Goal: Task Accomplishment & Management: Use online tool/utility

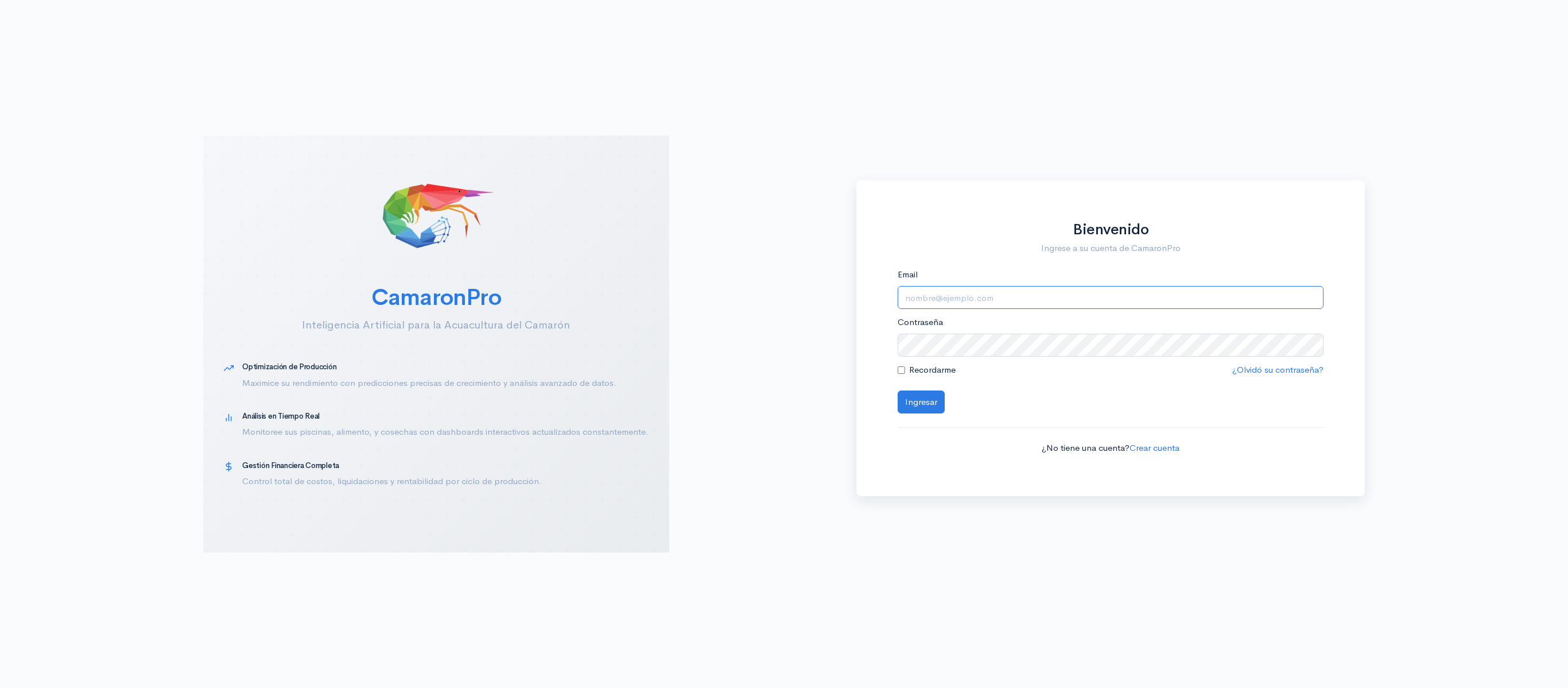
click at [1180, 295] on input "Email" at bounding box center [1111, 297] width 426 height 23
type input "[EMAIL_ADDRESS][DOMAIN_NAME]"
click at [897, 391] on button "Ingresar" at bounding box center [921, 402] width 47 height 23
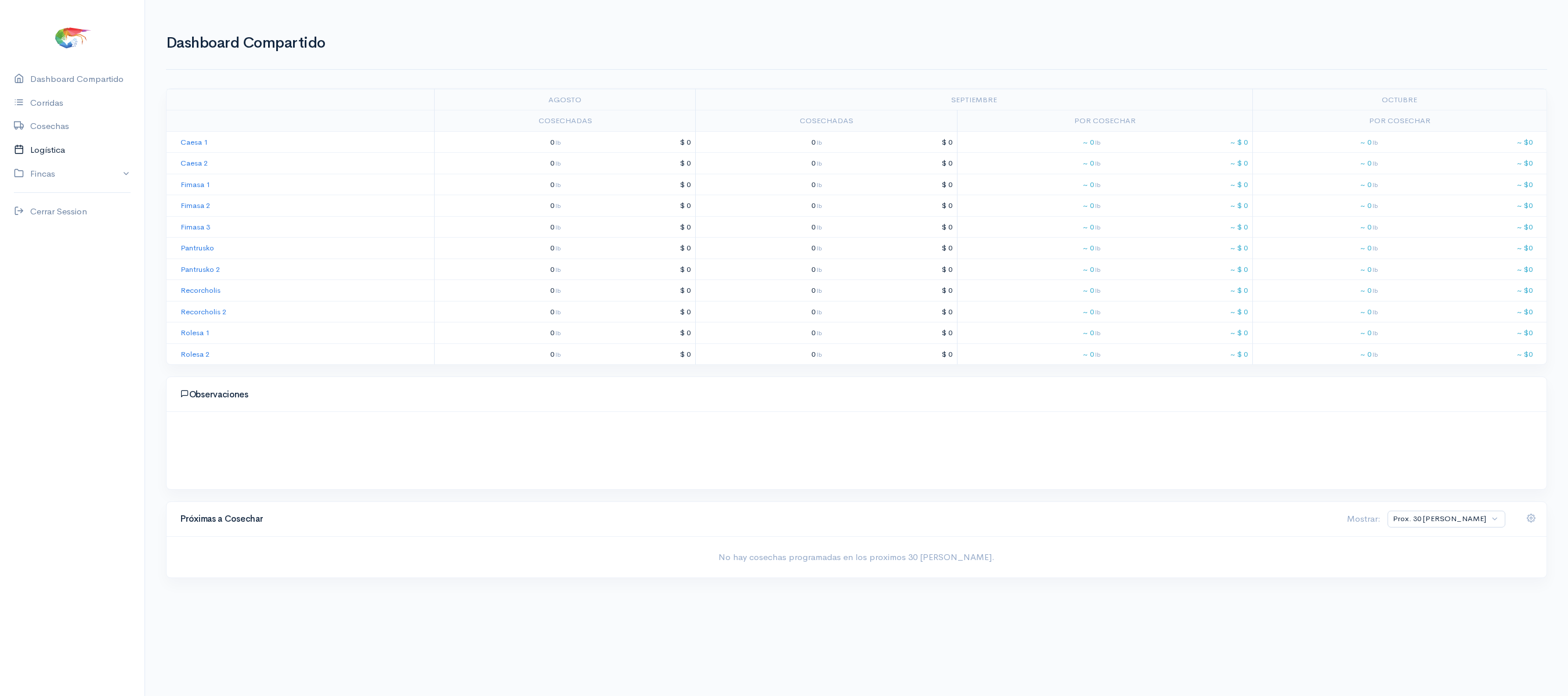
click at [49, 141] on link "Logística" at bounding box center [72, 149] width 145 height 23
click at [230, 94] on link "[PERSON_NAME]" at bounding box center [255, 91] width 72 height 42
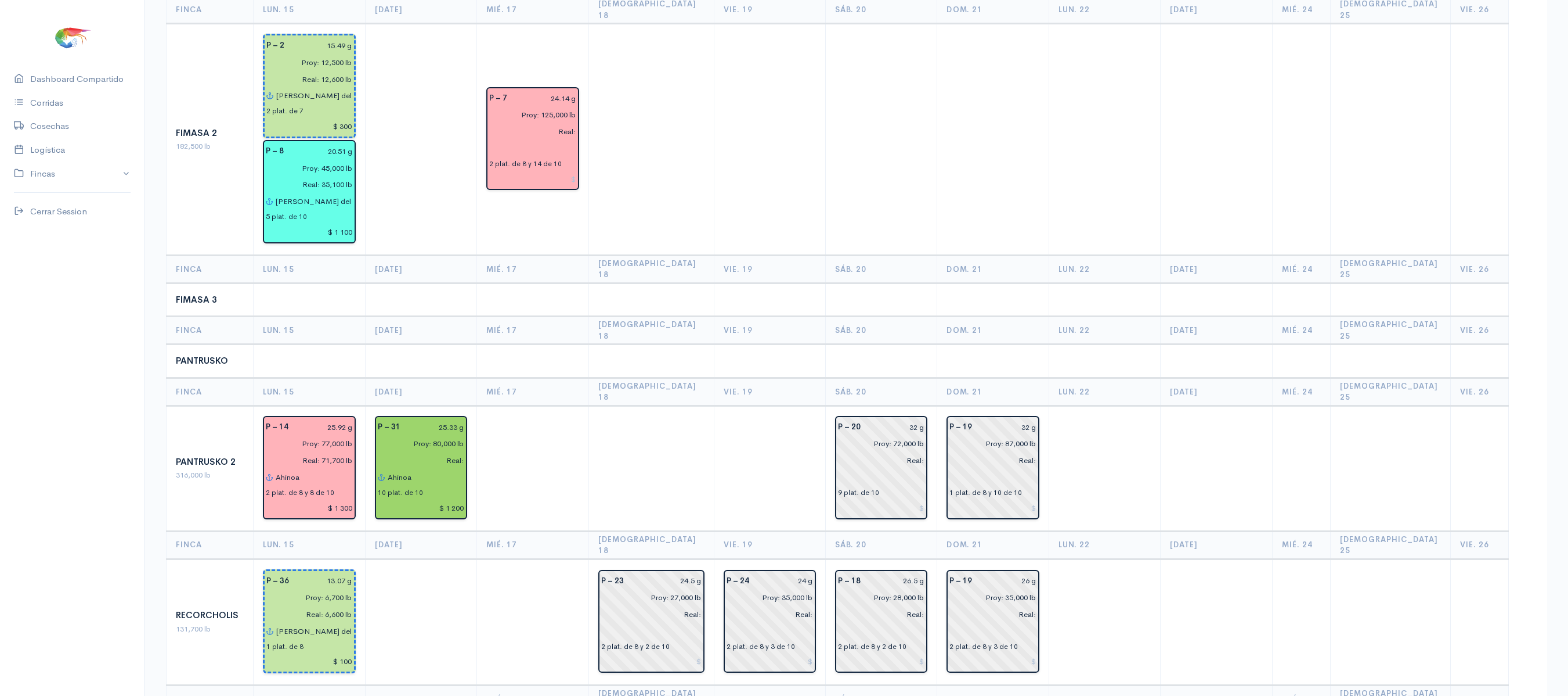
scroll to position [626, 0]
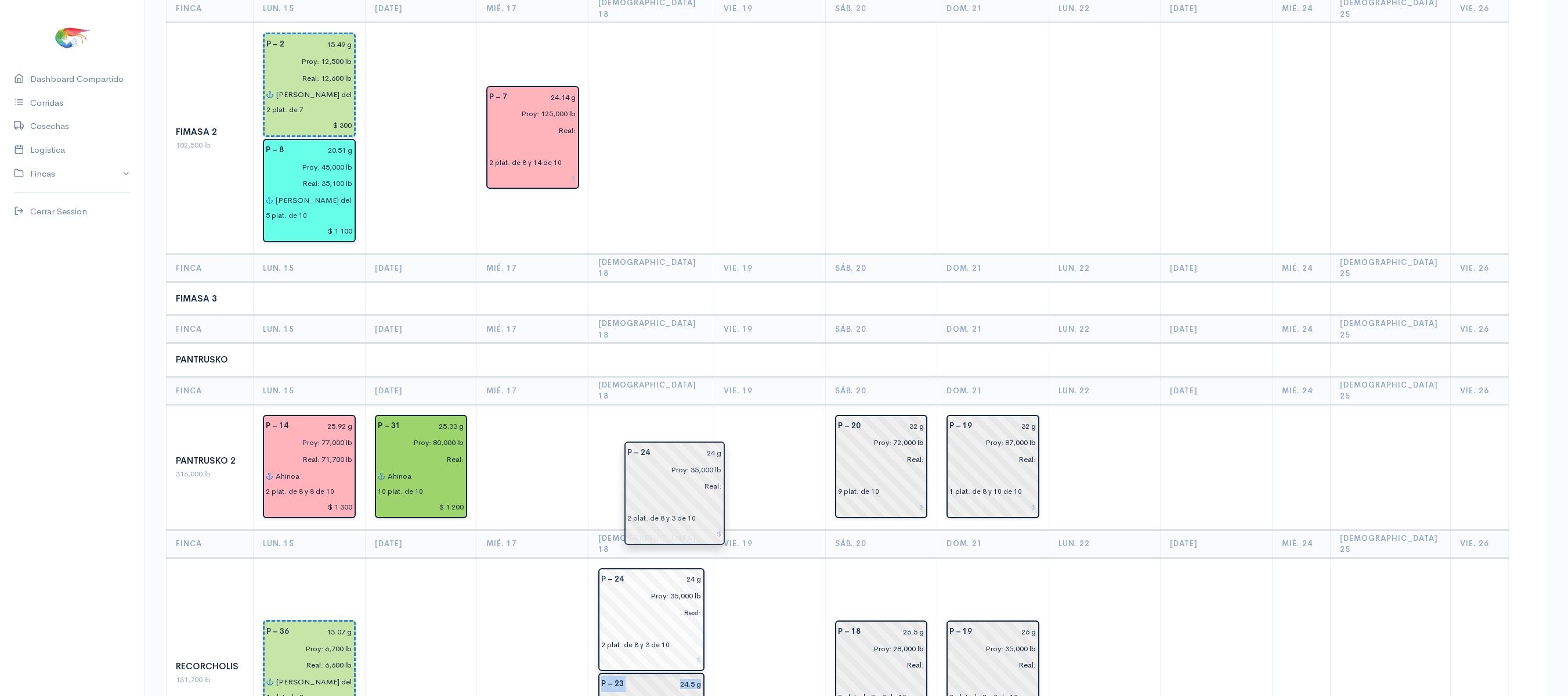
drag, startPoint x: 768, startPoint y: 494, endPoint x: 650, endPoint y: 472, distance: 120.0
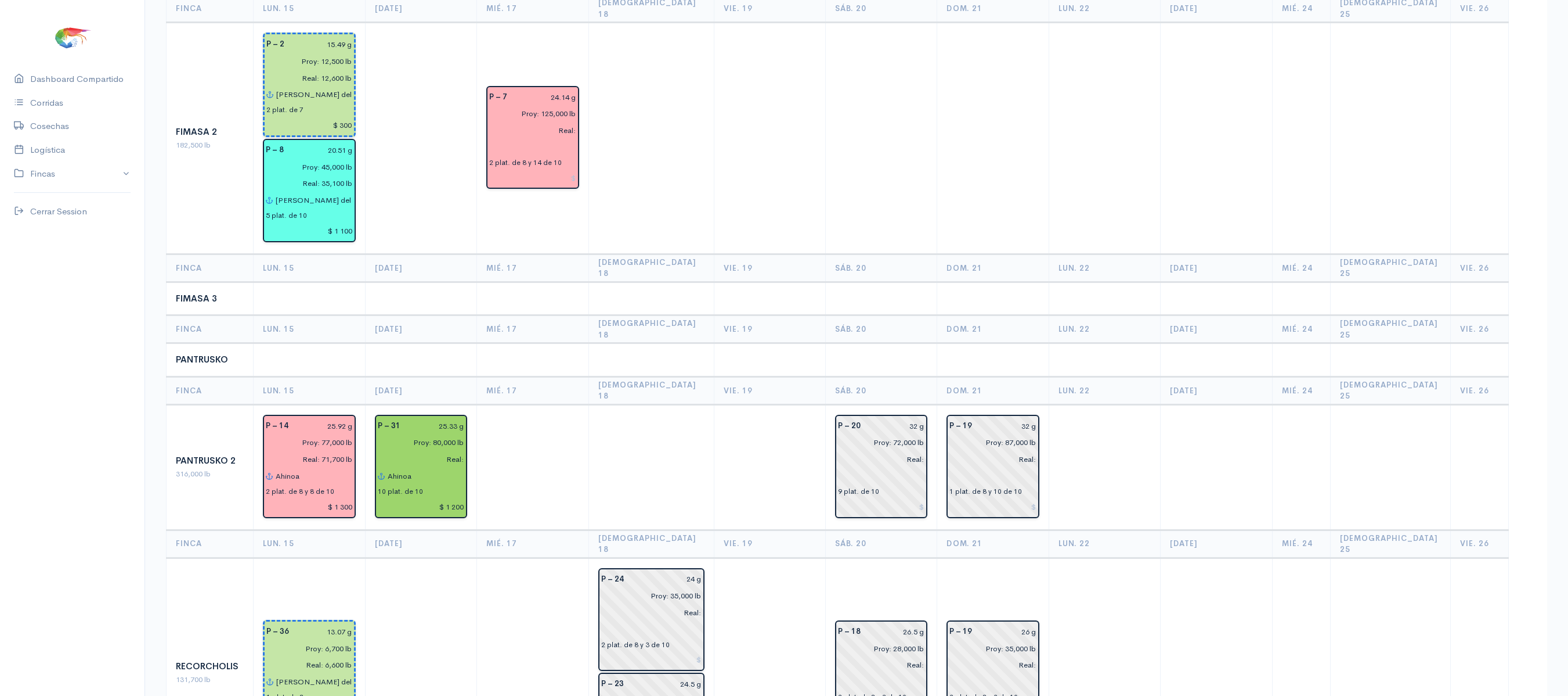
click at [795, 433] on td at bounding box center [769, 466] width 112 height 126
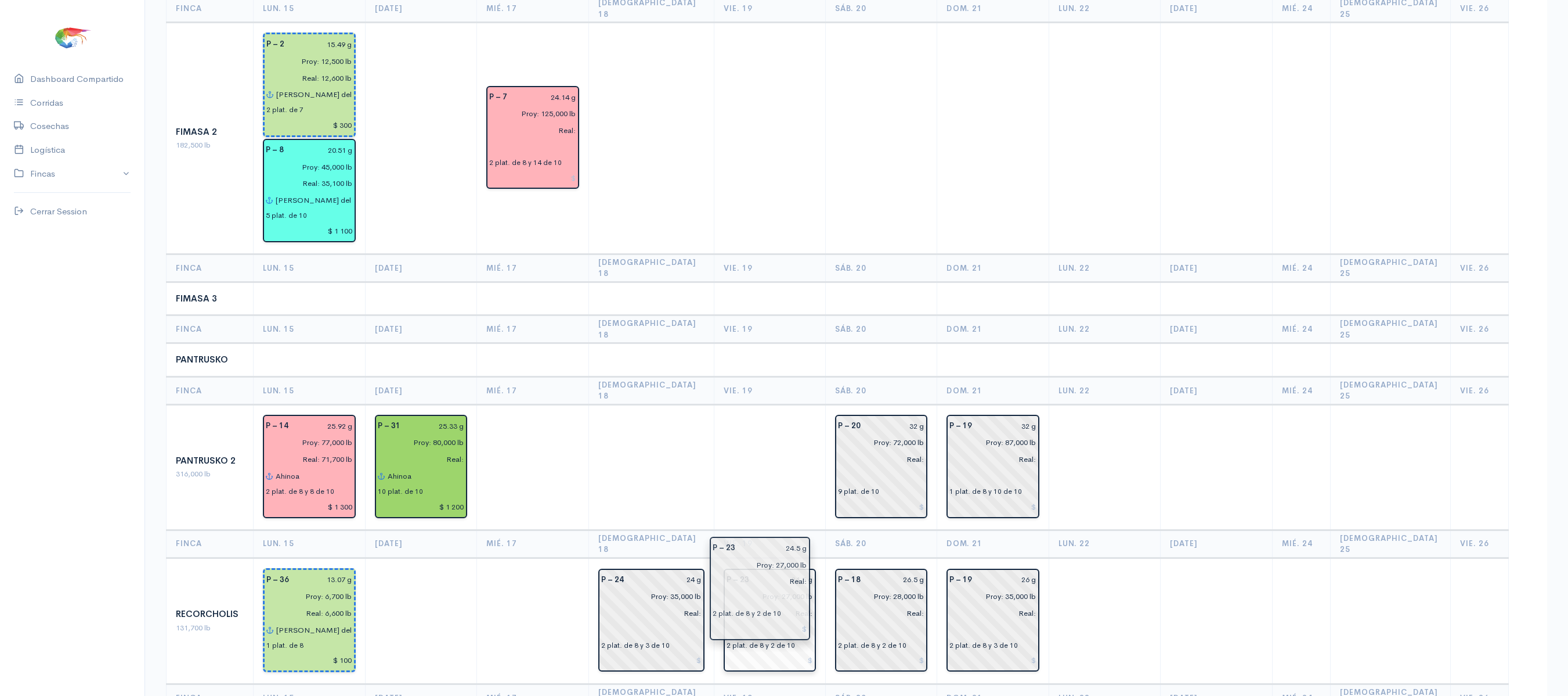
drag, startPoint x: 672, startPoint y: 599, endPoint x: 761, endPoint y: 557, distance: 98.4
click at [748, 530] on th "Vie. 19" at bounding box center [769, 543] width 112 height 28
click at [752, 430] on td at bounding box center [769, 466] width 112 height 126
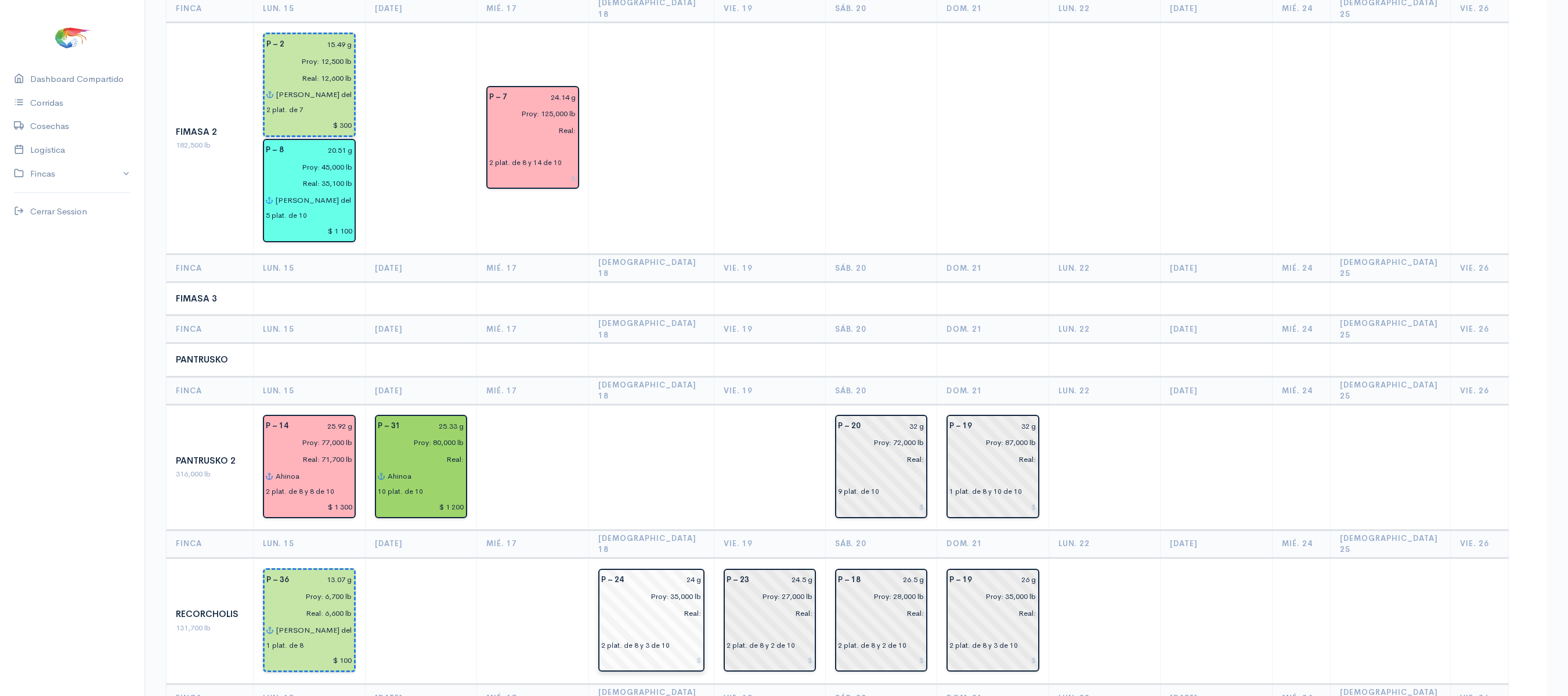
click at [702, 571] on input "24 g" at bounding box center [666, 579] width 71 height 16
type input "23.73 g"
click at [666, 191] on td at bounding box center [651, 138] width 126 height 231
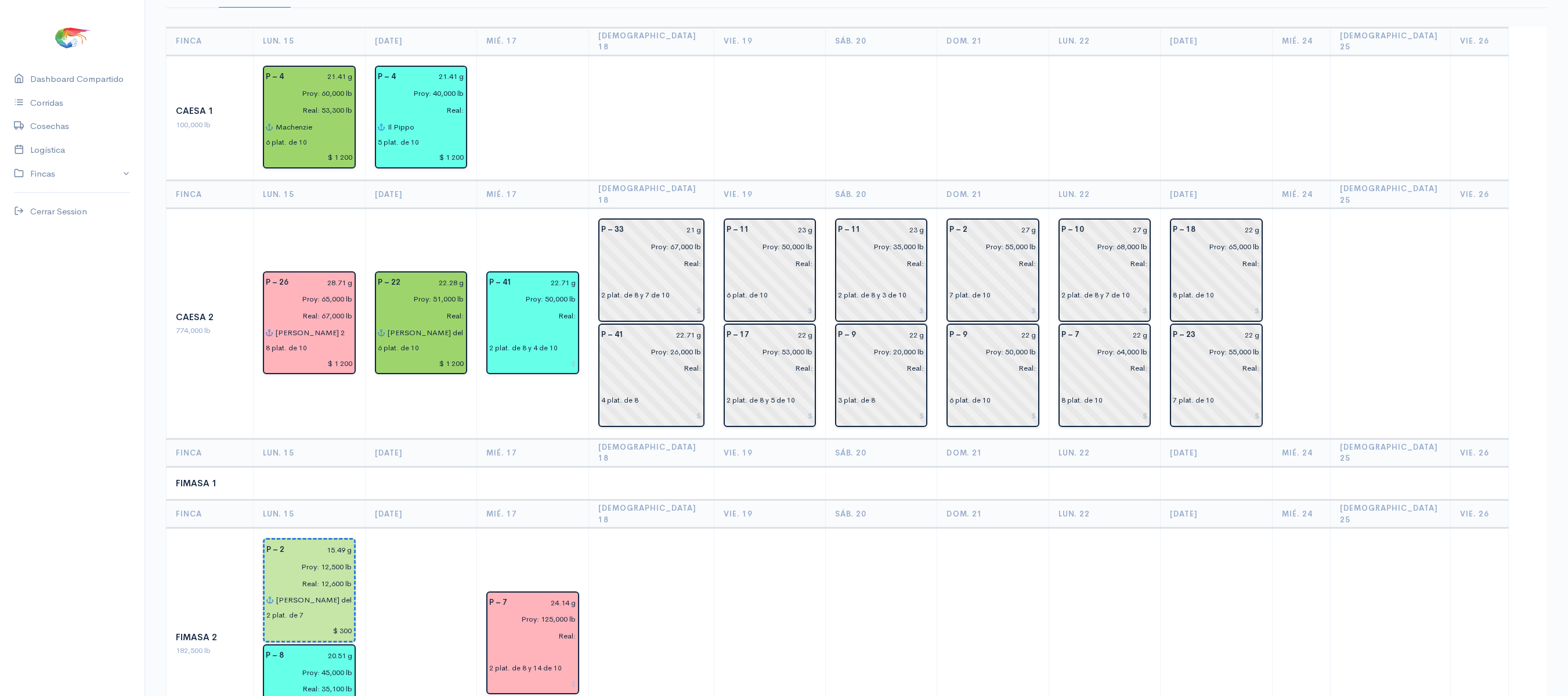
scroll to position [0, 0]
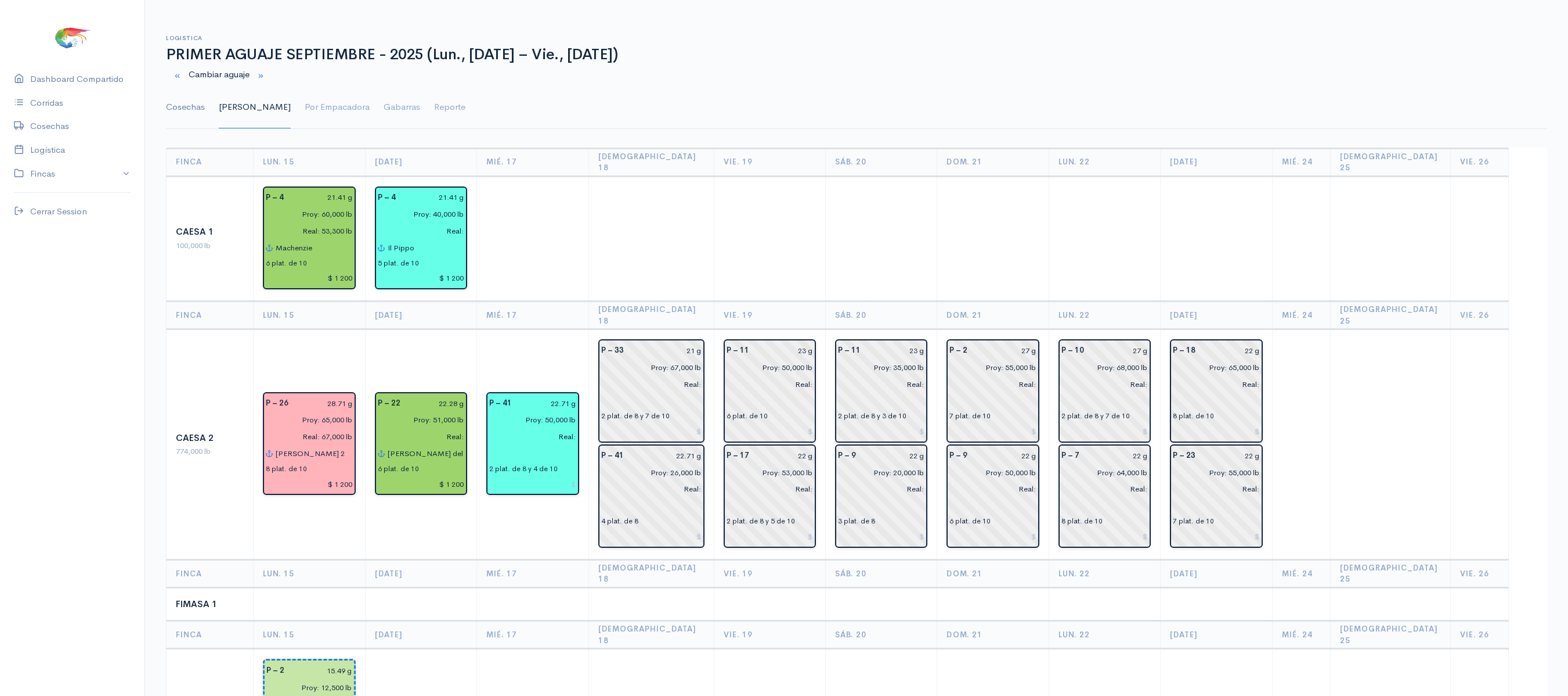
click at [189, 119] on link "Cosechas" at bounding box center [185, 107] width 39 height 42
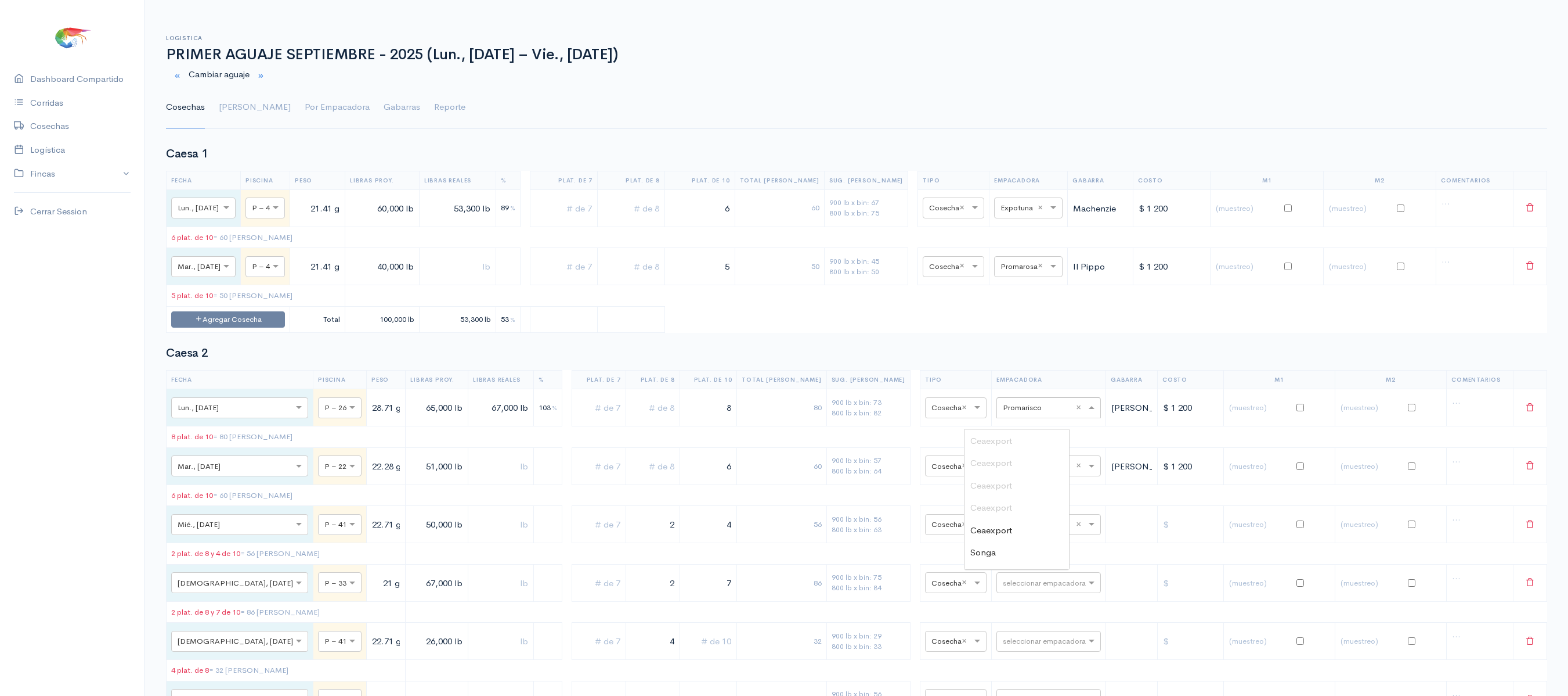
click at [1003, 413] on input "text" at bounding box center [1039, 407] width 71 height 13
type input "p"
type input "va"
click at [996, 439] on span "[PERSON_NAME]" at bounding box center [1006, 440] width 72 height 11
click at [211, 110] on ul "Cosechas [PERSON_NAME] Por Empacadora Gabarras Reporte" at bounding box center [857, 107] width 1382 height 42
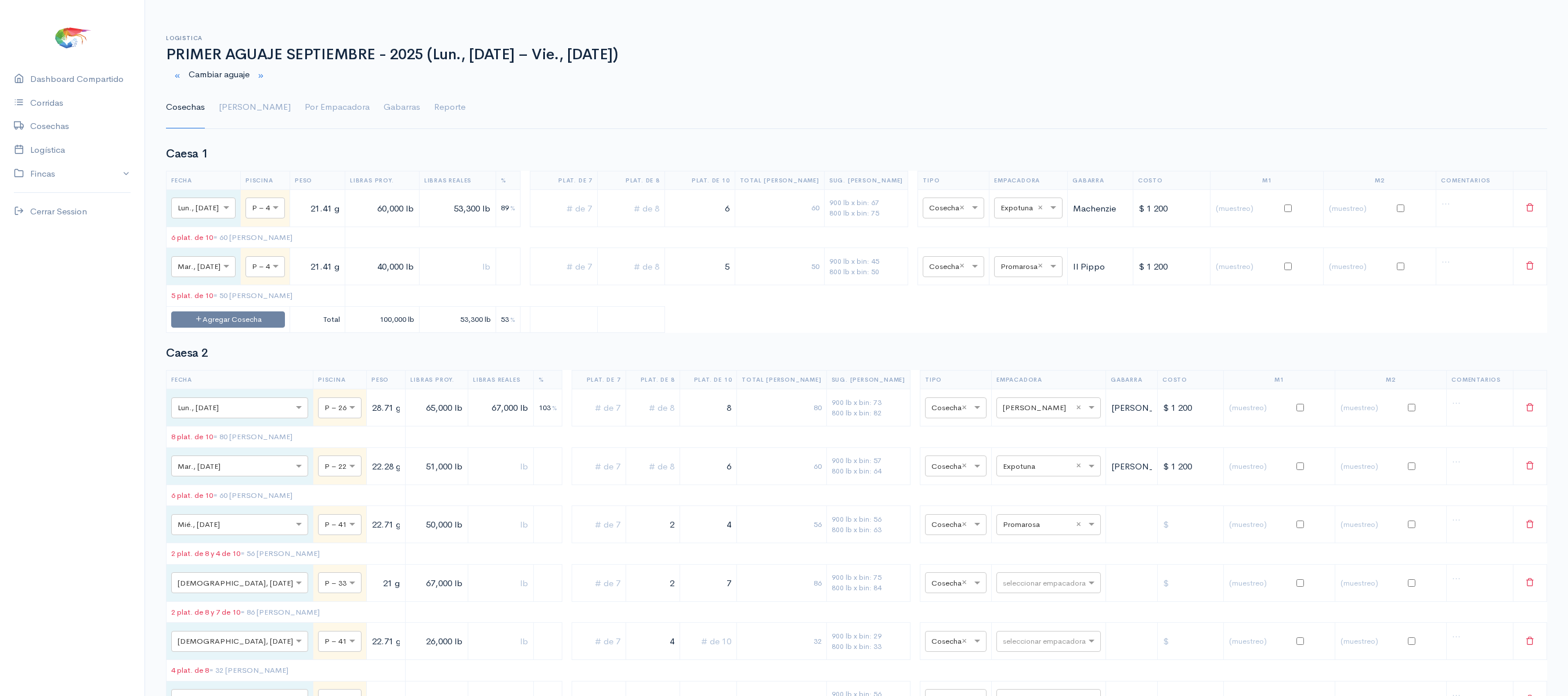
click at [243, 103] on ul "Cosechas [PERSON_NAME] Por Empacadora Gabarras Reporte" at bounding box center [857, 107] width 1382 height 42
click at [243, 105] on ul "Cosechas [PERSON_NAME] Por Empacadora Gabarras Reporte" at bounding box center [857, 107] width 1382 height 42
click at [235, 110] on link "[PERSON_NAME]" at bounding box center [255, 107] width 72 height 42
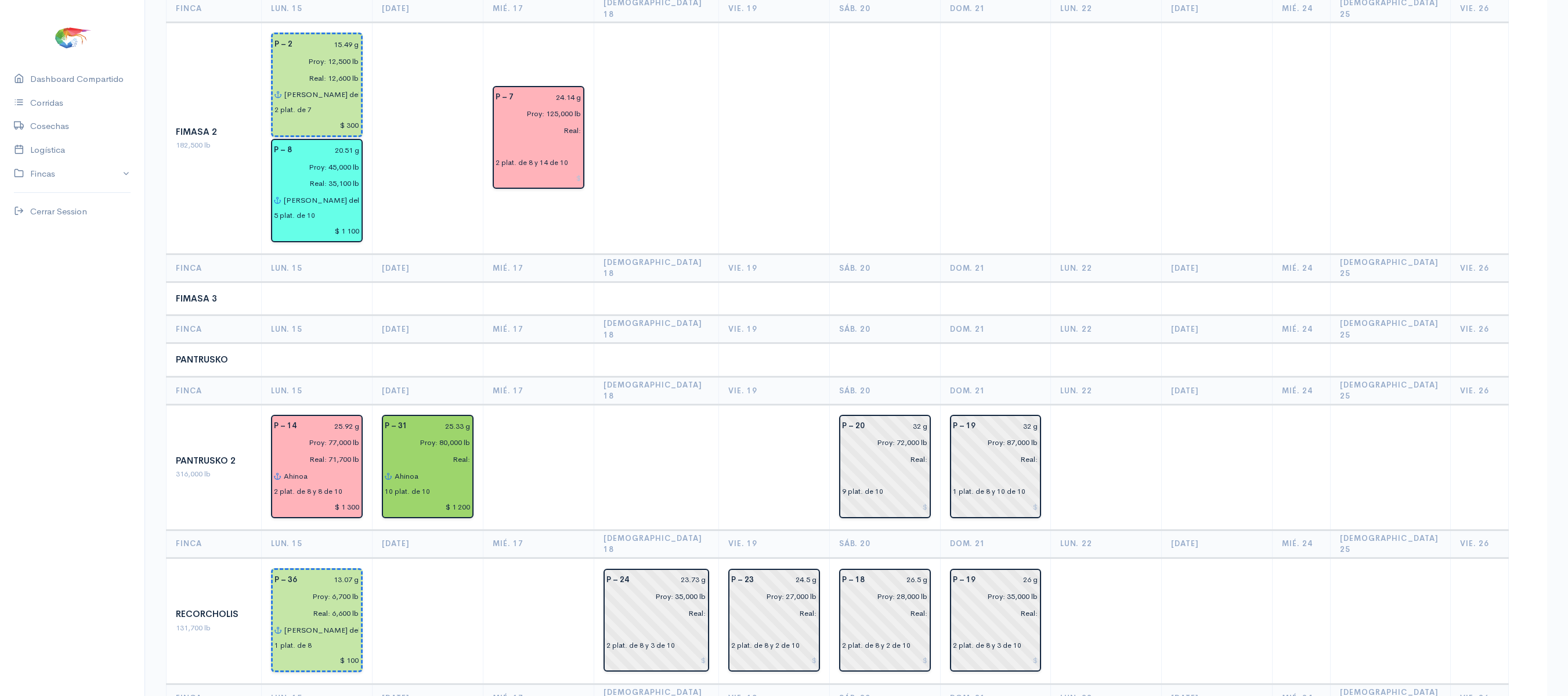
scroll to position [625, 0]
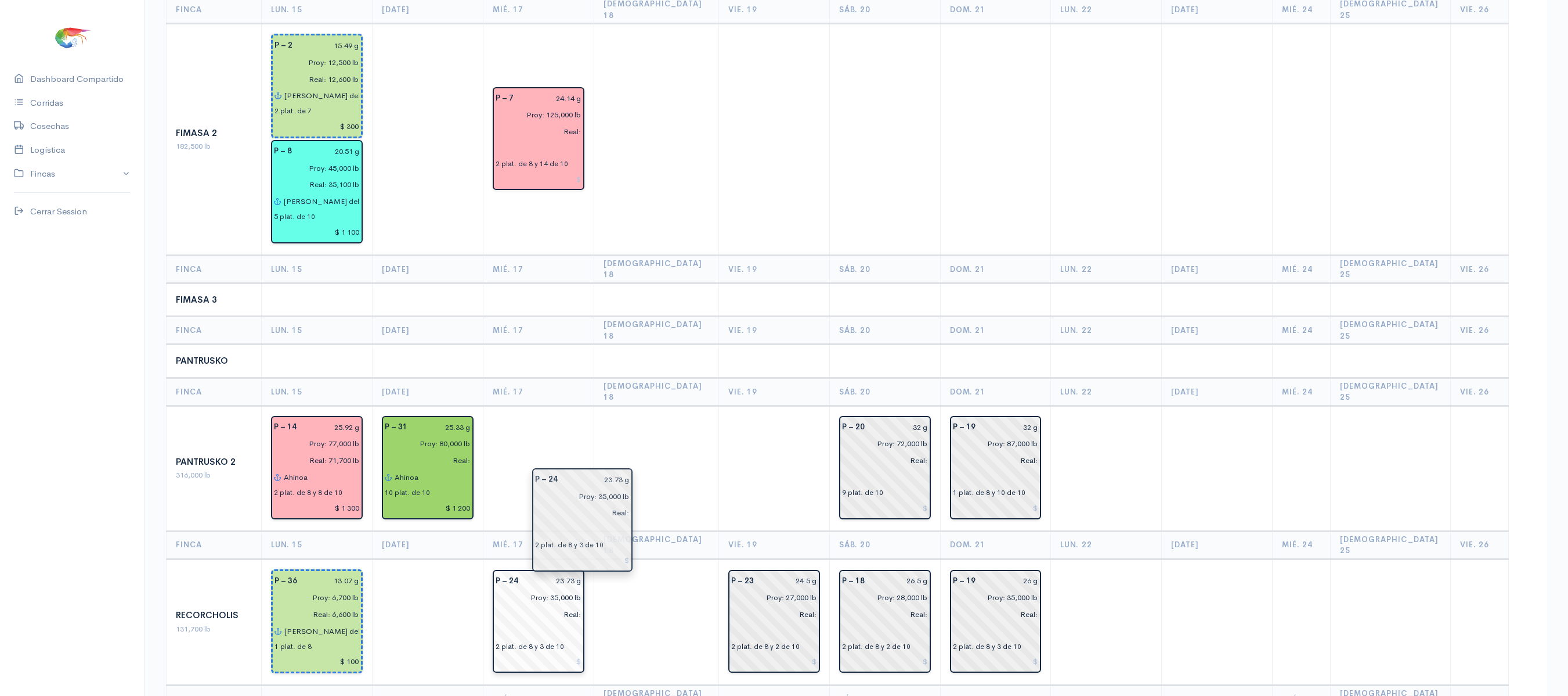
drag, startPoint x: 670, startPoint y: 519, endPoint x: 578, endPoint y: 517, distance: 92.0
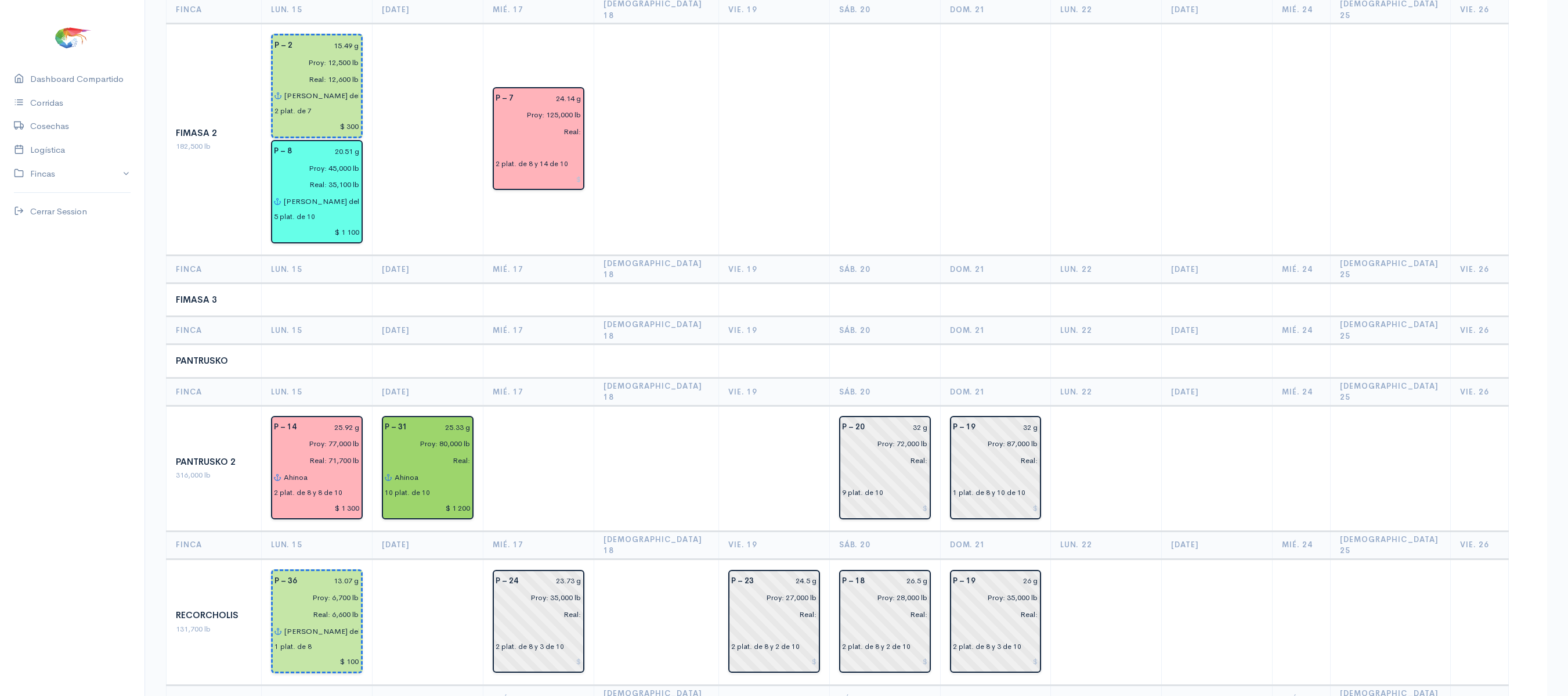
click at [646, 530] on th "[DEMOGRAPHIC_DATA] 18" at bounding box center [656, 544] width 125 height 28
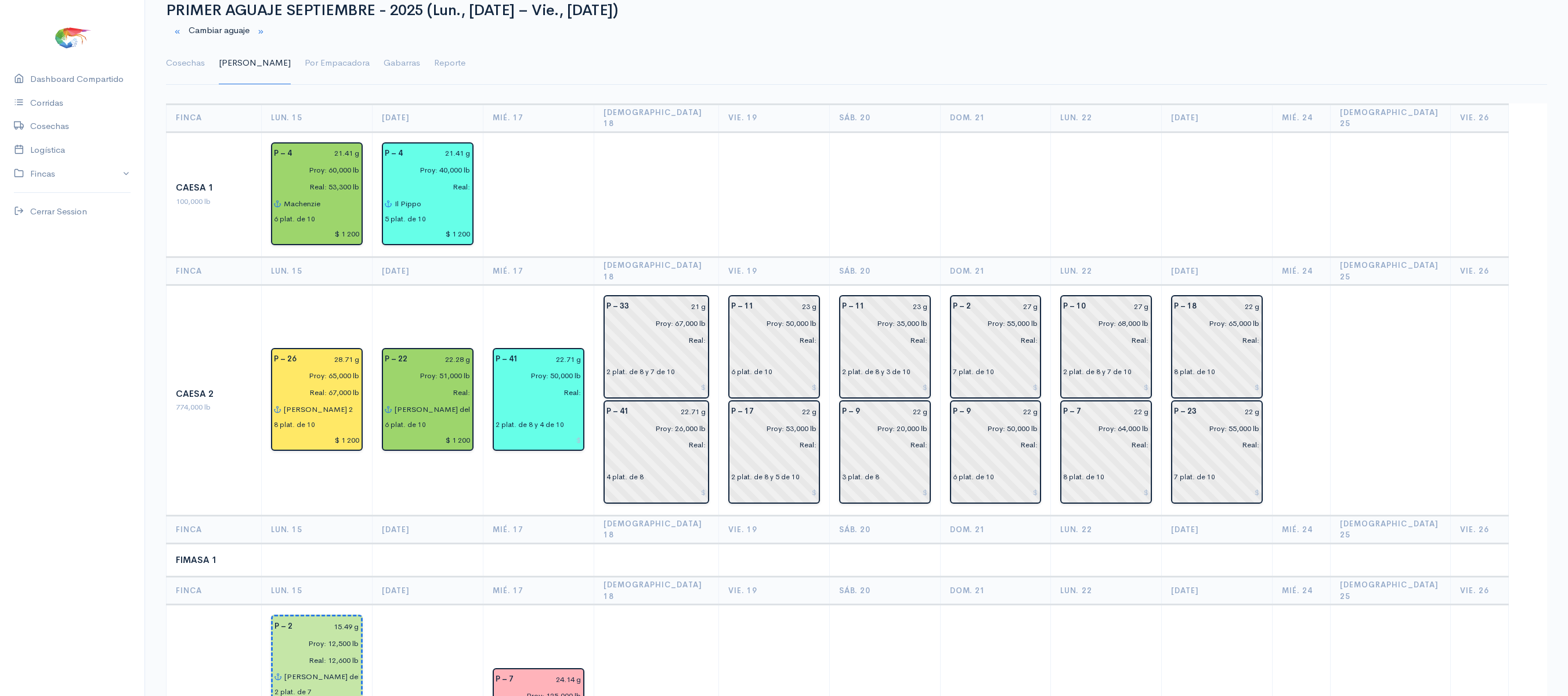
scroll to position [0, 0]
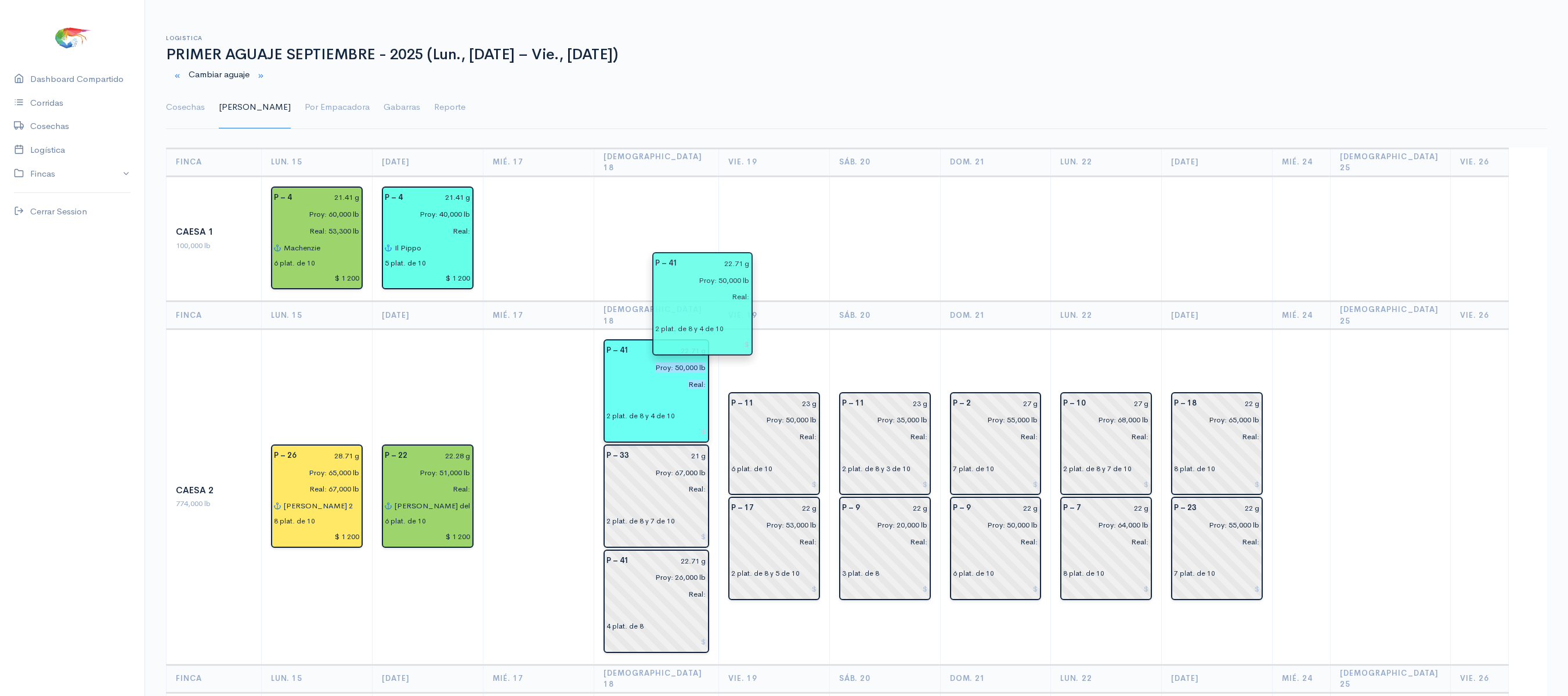
drag, startPoint x: 520, startPoint y: 443, endPoint x: 670, endPoint y: 324, distance: 191.5
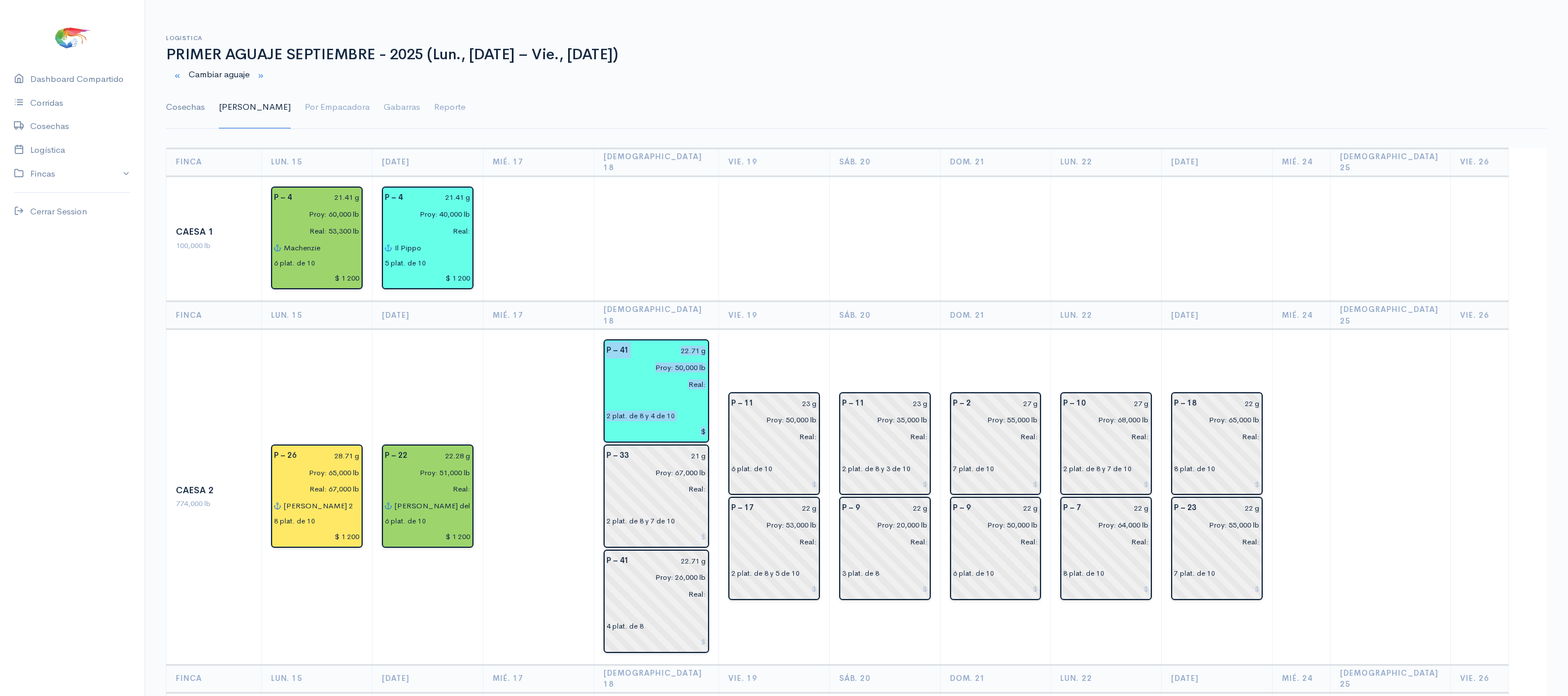
click at [187, 100] on link "Cosechas" at bounding box center [185, 107] width 39 height 42
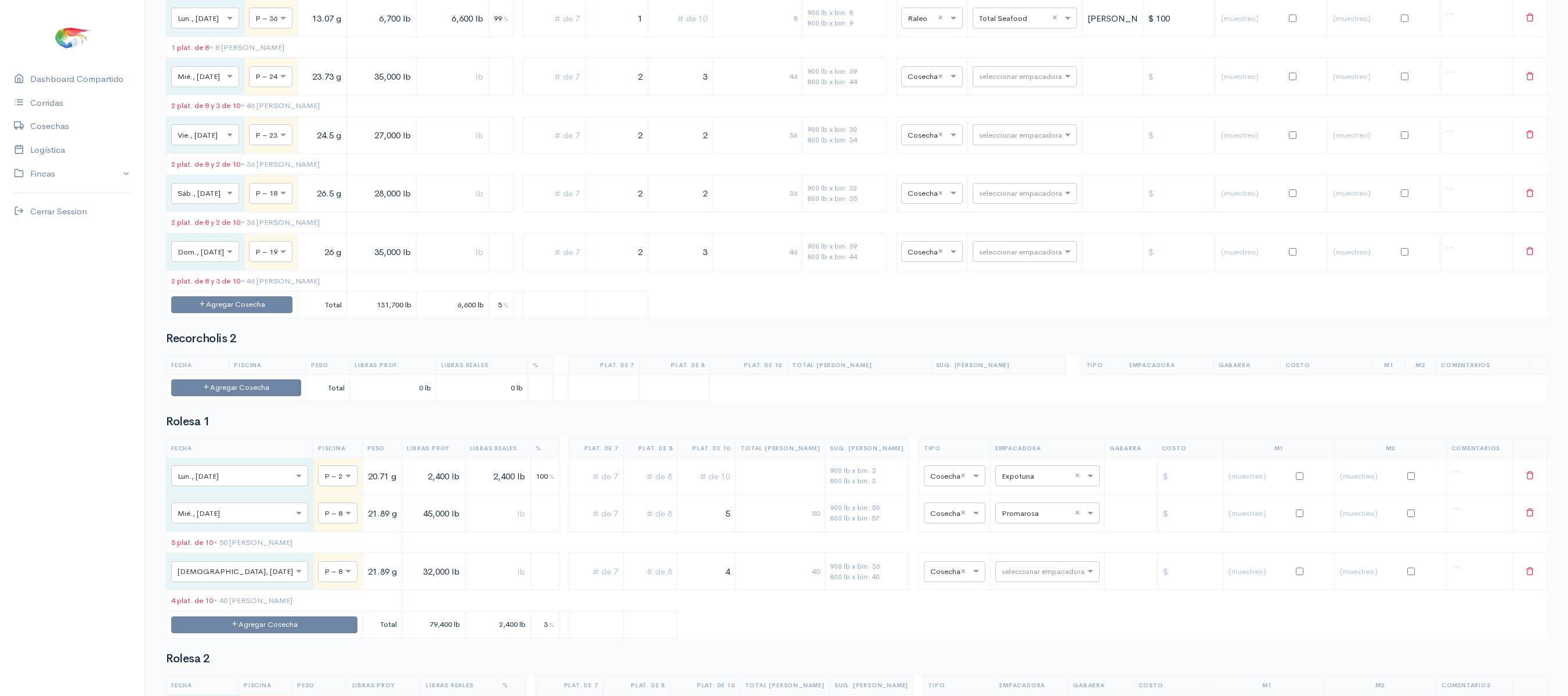
scroll to position [2172, 0]
drag, startPoint x: 925, startPoint y: 230, endPoint x: 1010, endPoint y: 140, distance: 123.8
click at [1010, 94] on td "seleccionar empacadora" at bounding box center [1025, 75] width 114 height 37
click at [1009, 94] on td "seleccionar empacadora" at bounding box center [1025, 75] width 114 height 37
click at [1006, 81] on input "text" at bounding box center [1014, 75] width 71 height 13
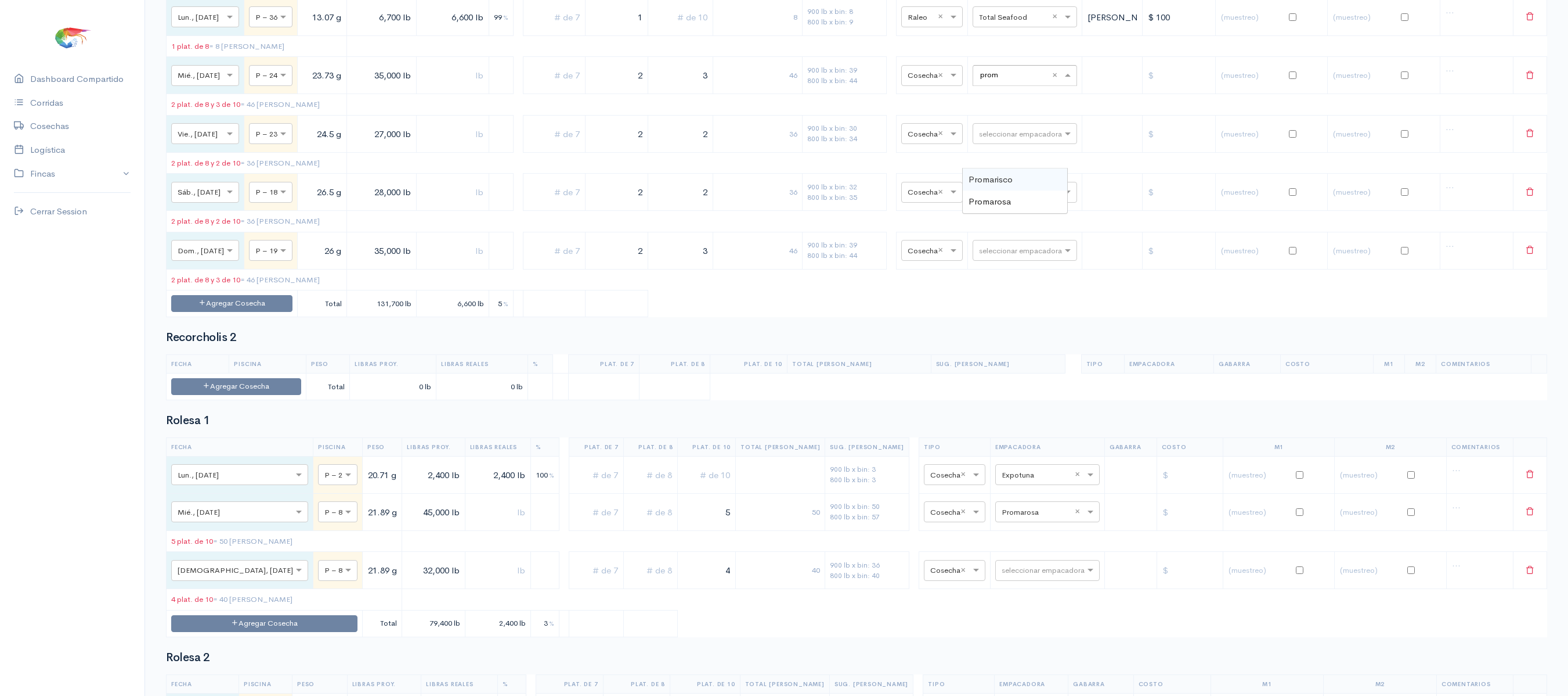
type input "pro"
click at [1016, 218] on div "Promarosa" at bounding box center [1015, 224] width 105 height 23
drag, startPoint x: 824, startPoint y: 174, endPoint x: 697, endPoint y: 143, distance: 130.7
click at [697, 94] on td "3" at bounding box center [681, 75] width 66 height 37
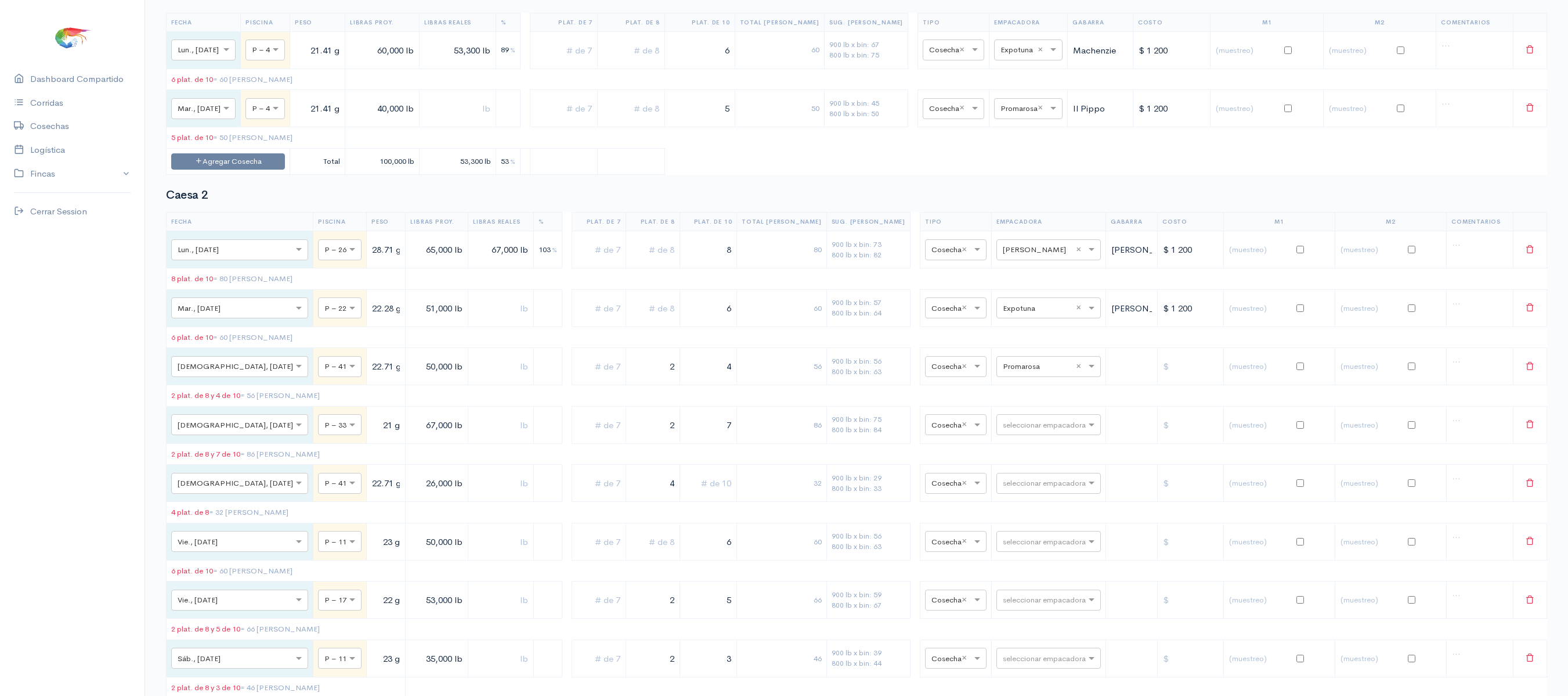
scroll to position [0, 0]
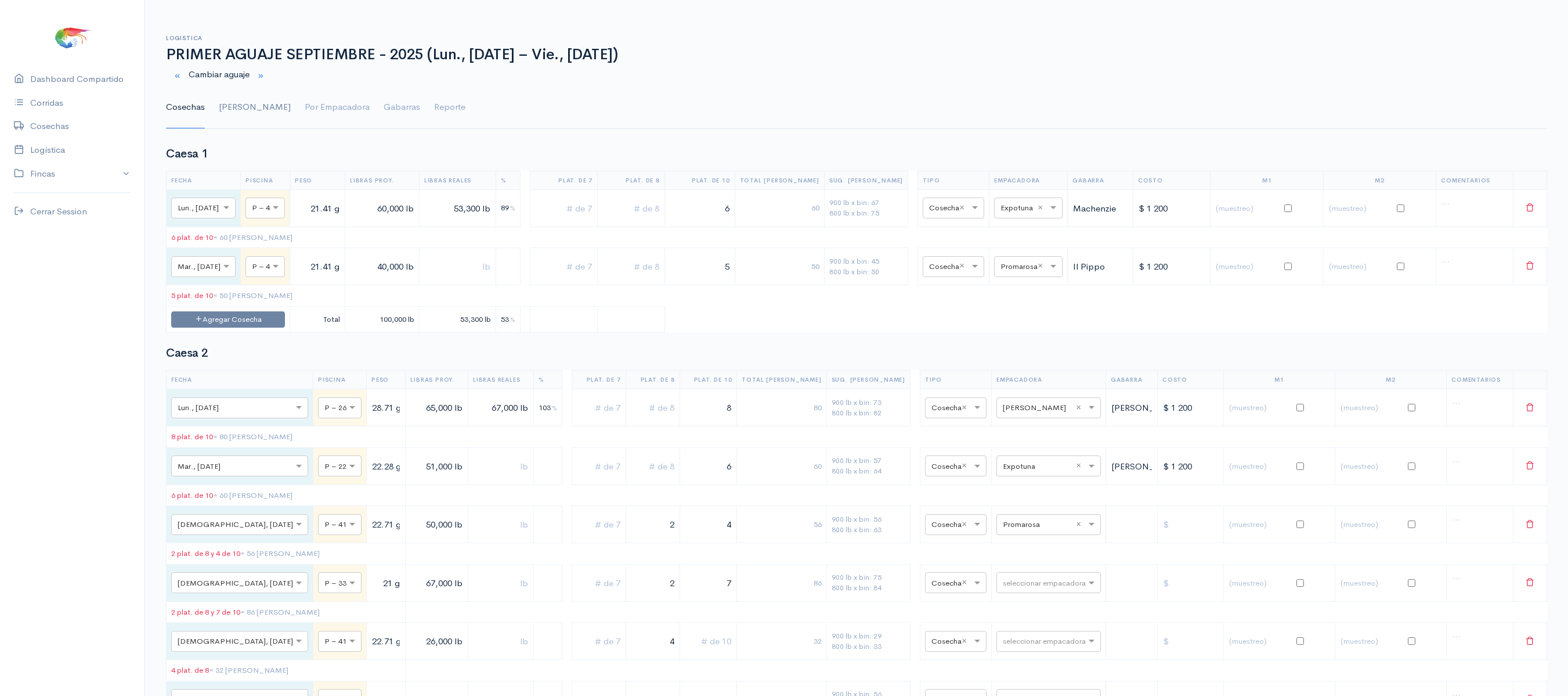
click at [230, 98] on link "[PERSON_NAME]" at bounding box center [255, 107] width 72 height 42
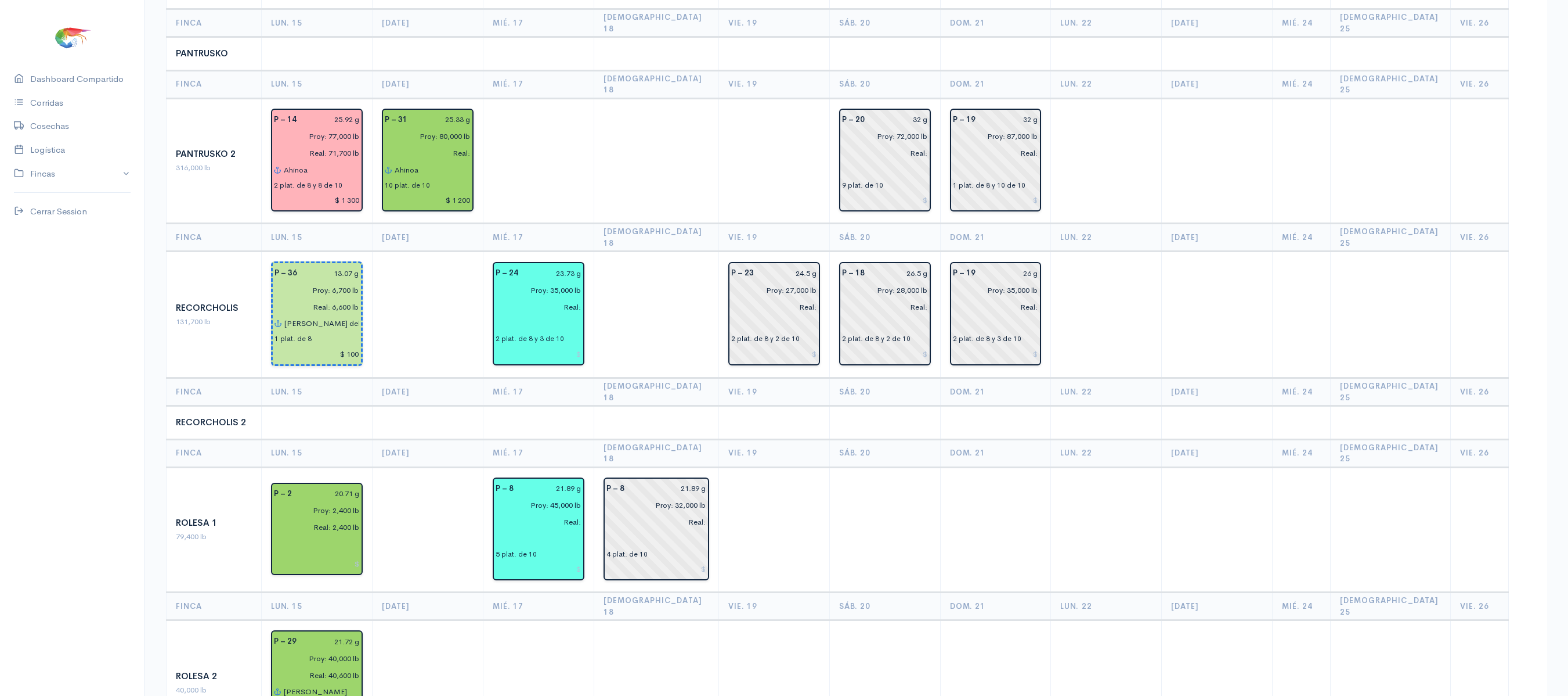
scroll to position [1038, 0]
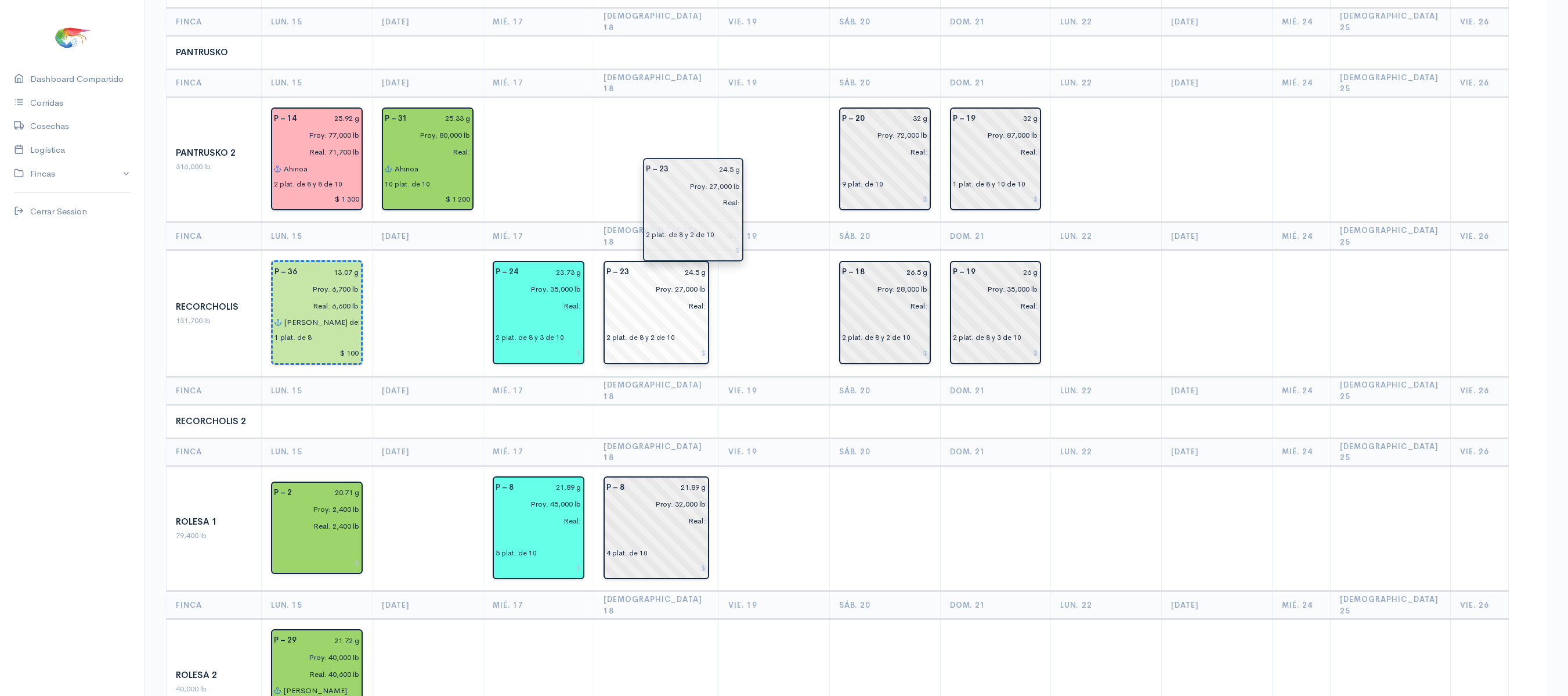
drag, startPoint x: 768, startPoint y: 222, endPoint x: 669, endPoint y: 219, distance: 99.0
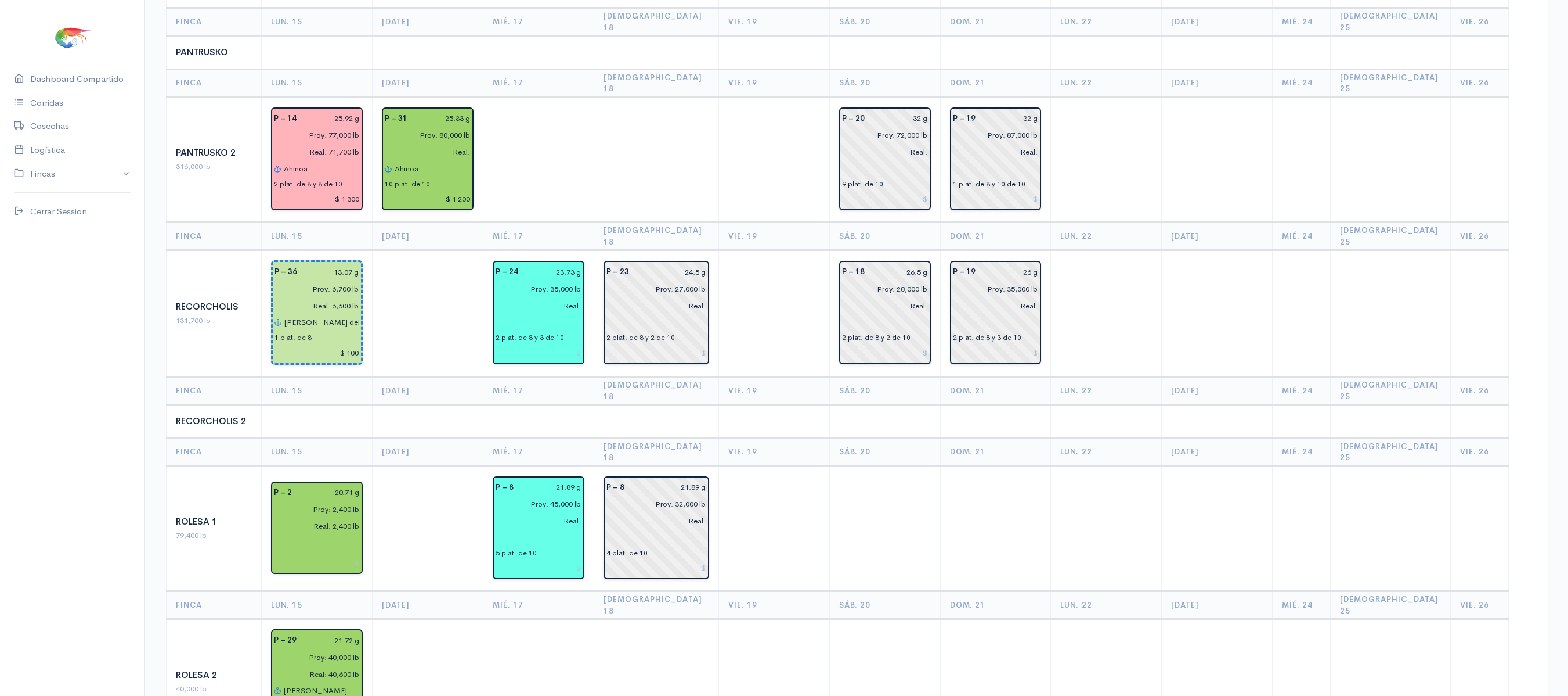
click at [809, 250] on td at bounding box center [774, 314] width 111 height 127
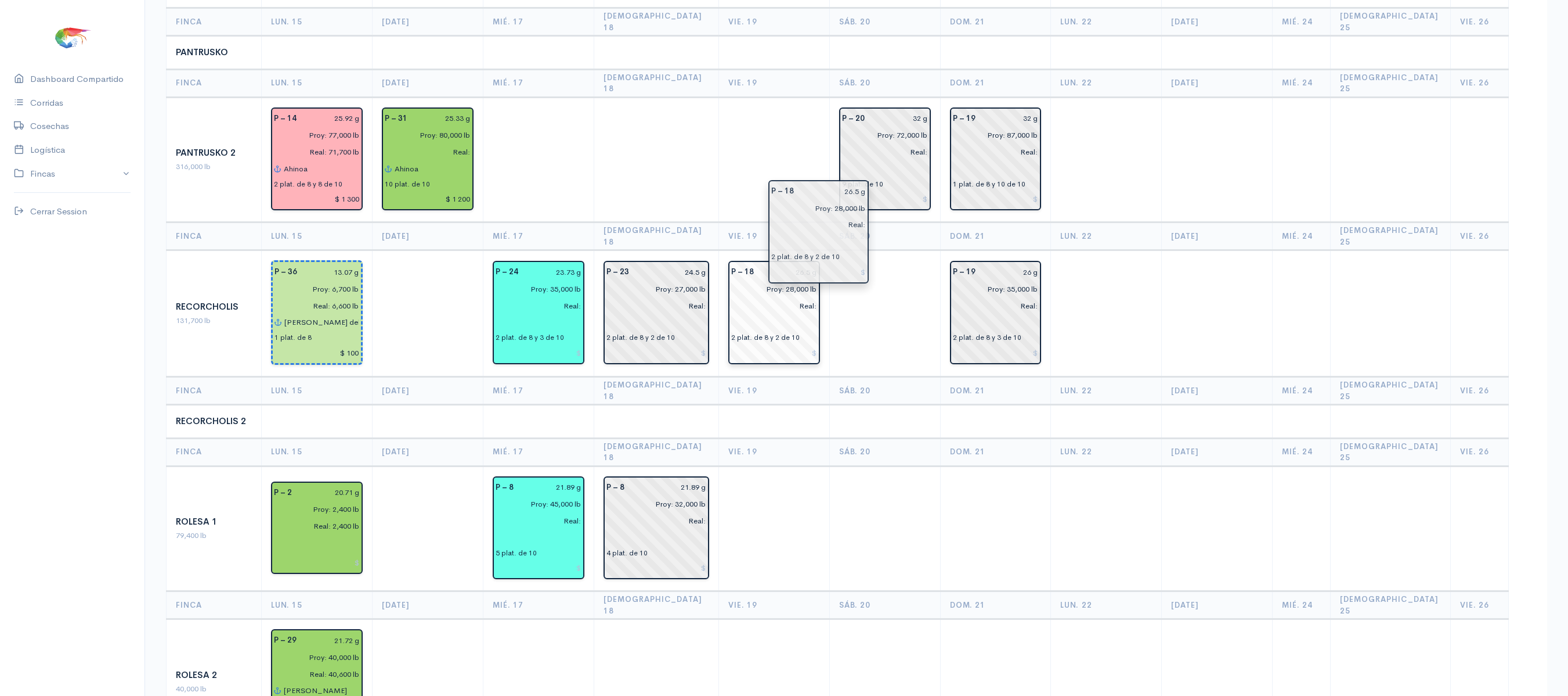
drag, startPoint x: 894, startPoint y: 201, endPoint x: 799, endPoint y: 214, distance: 95.9
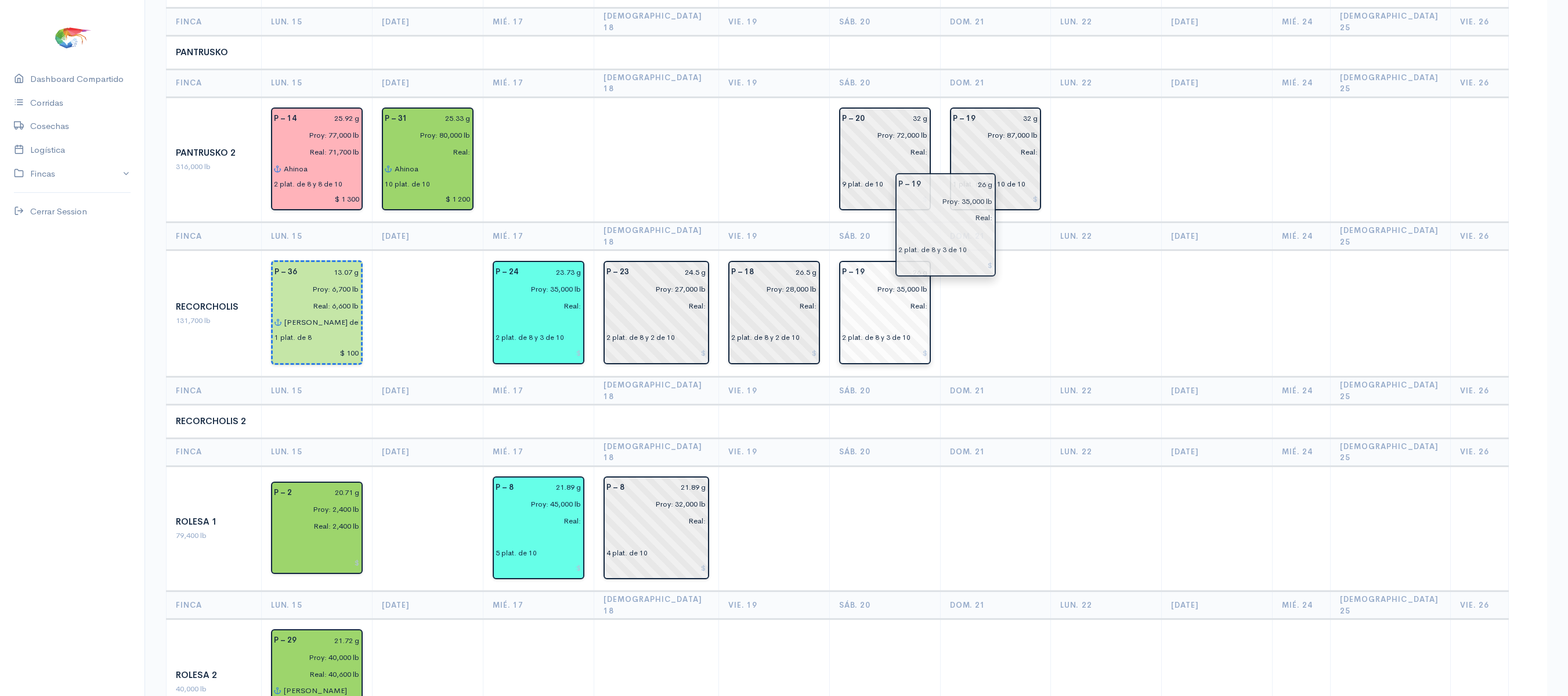
drag, startPoint x: 986, startPoint y: 212, endPoint x: 898, endPoint y: 224, distance: 88.8
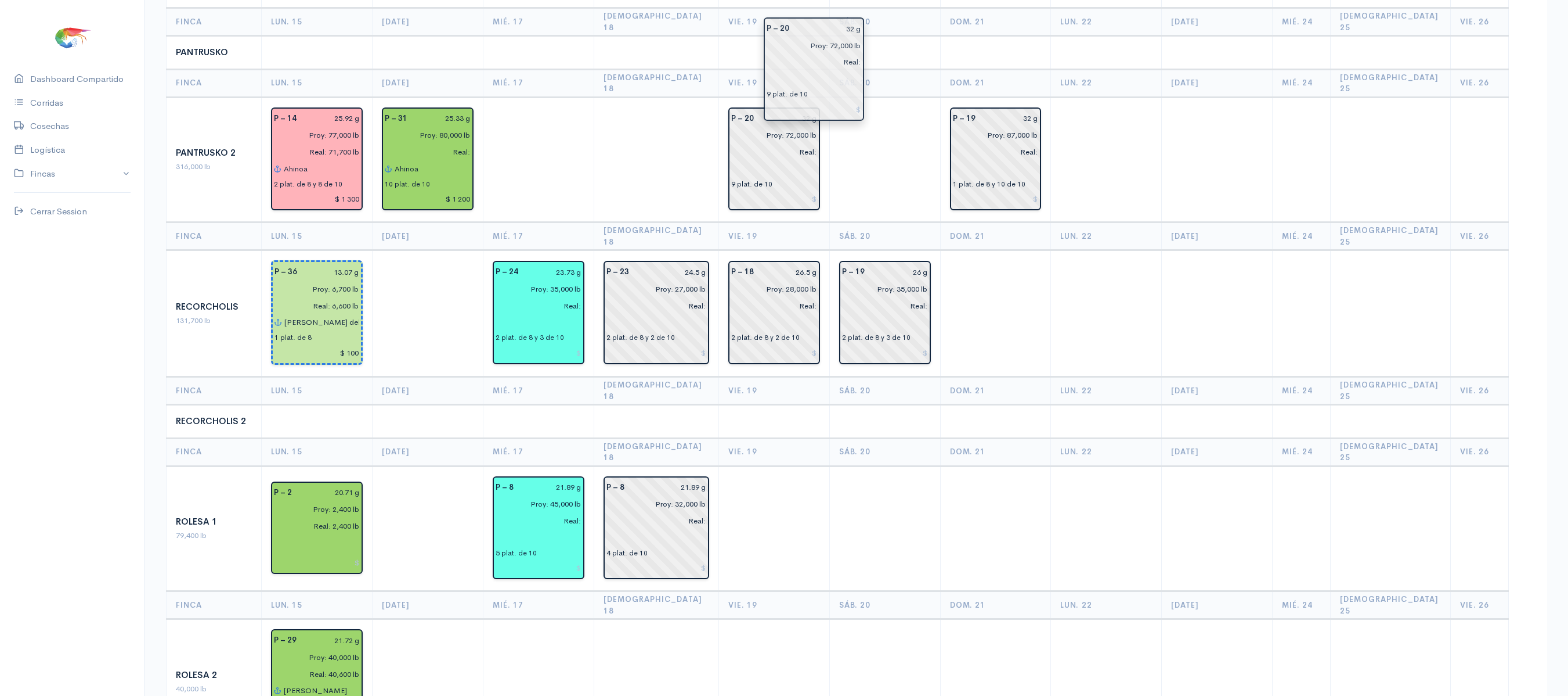
drag, startPoint x: 922, startPoint y: 85, endPoint x: 823, endPoint y: 81, distance: 99.1
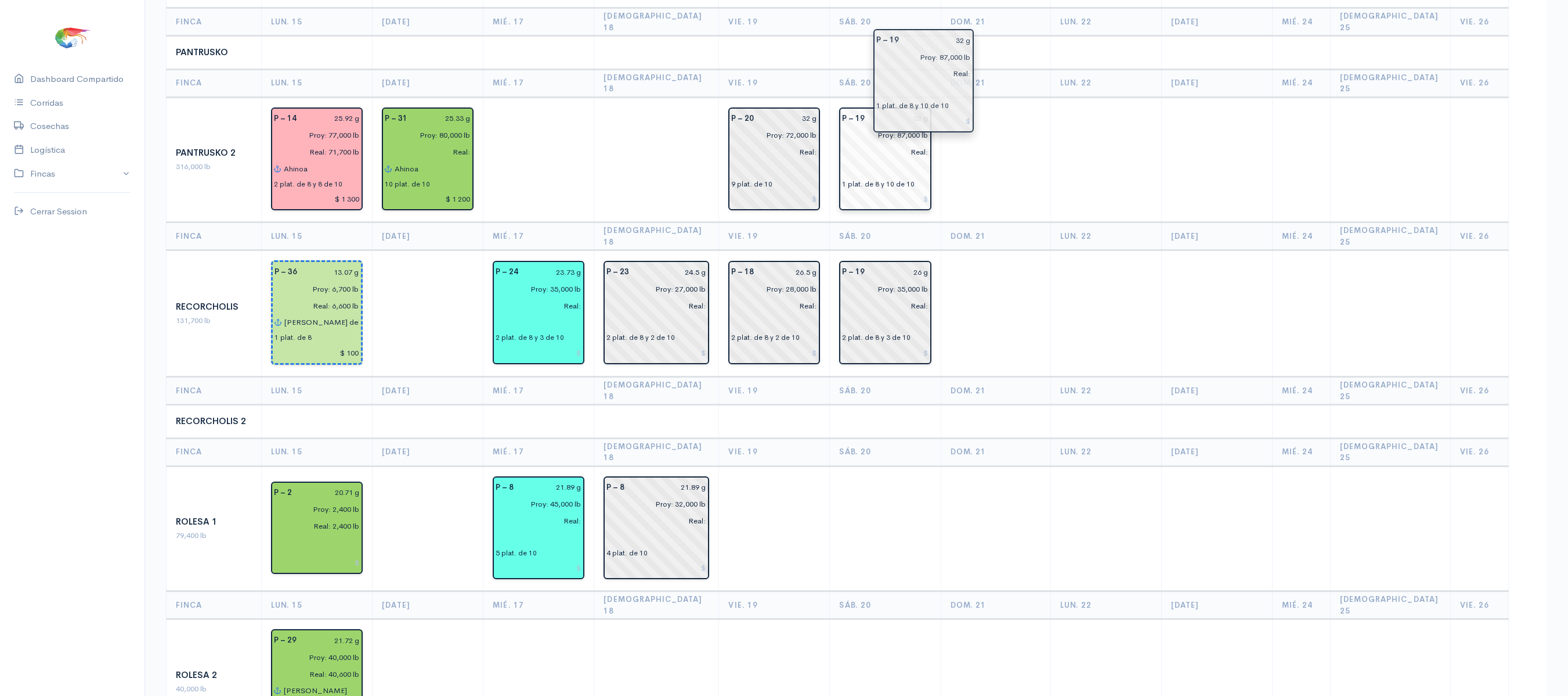
drag, startPoint x: 974, startPoint y: 65, endPoint x: 938, endPoint y: 71, distance: 36.5
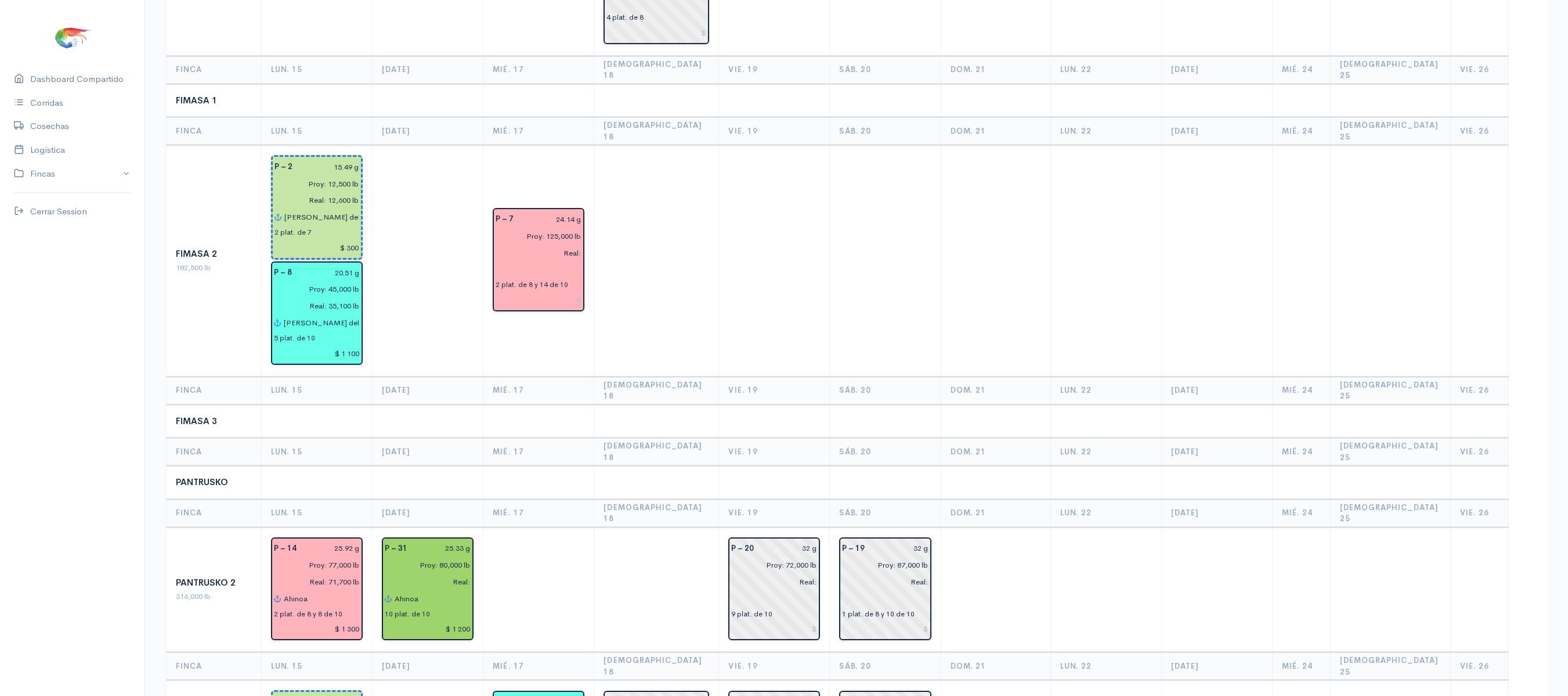
scroll to position [0, 0]
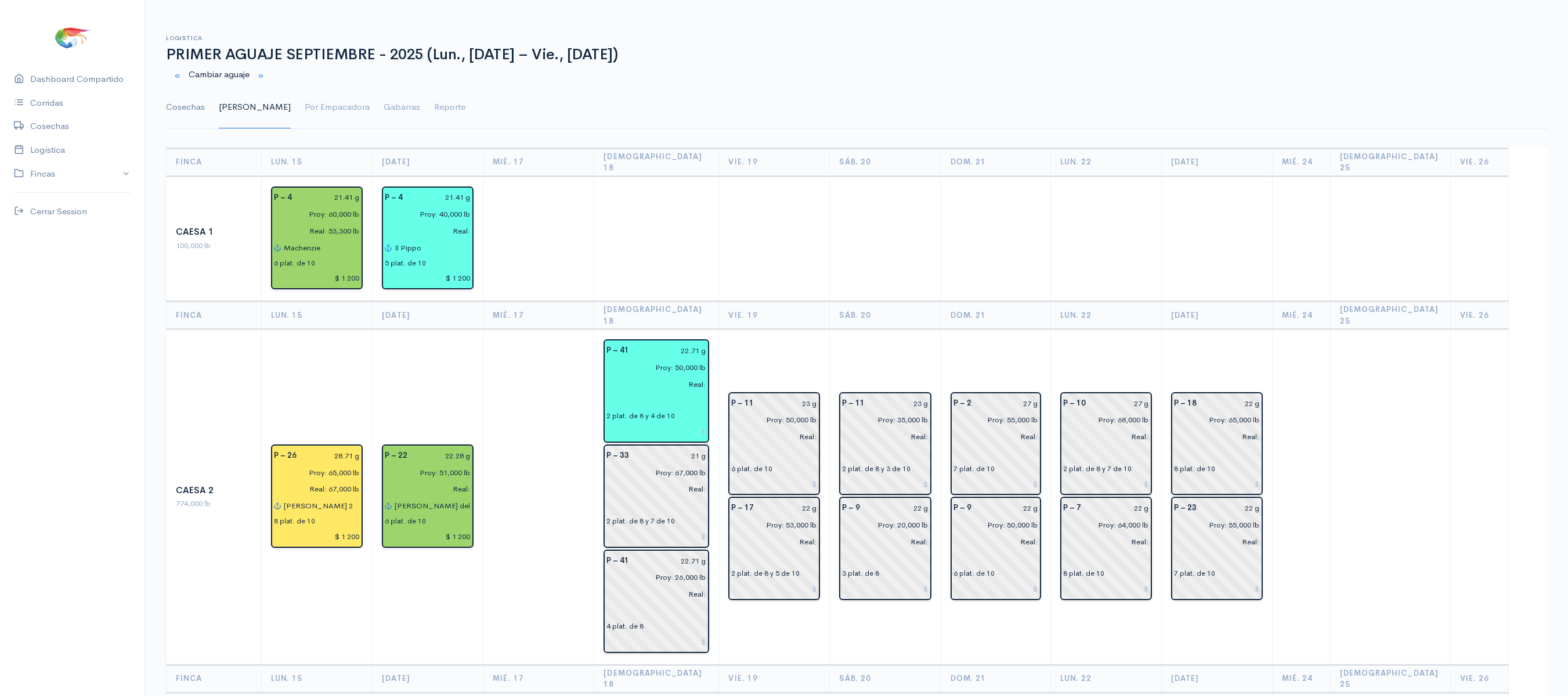
click at [187, 110] on link "Cosechas" at bounding box center [185, 107] width 39 height 42
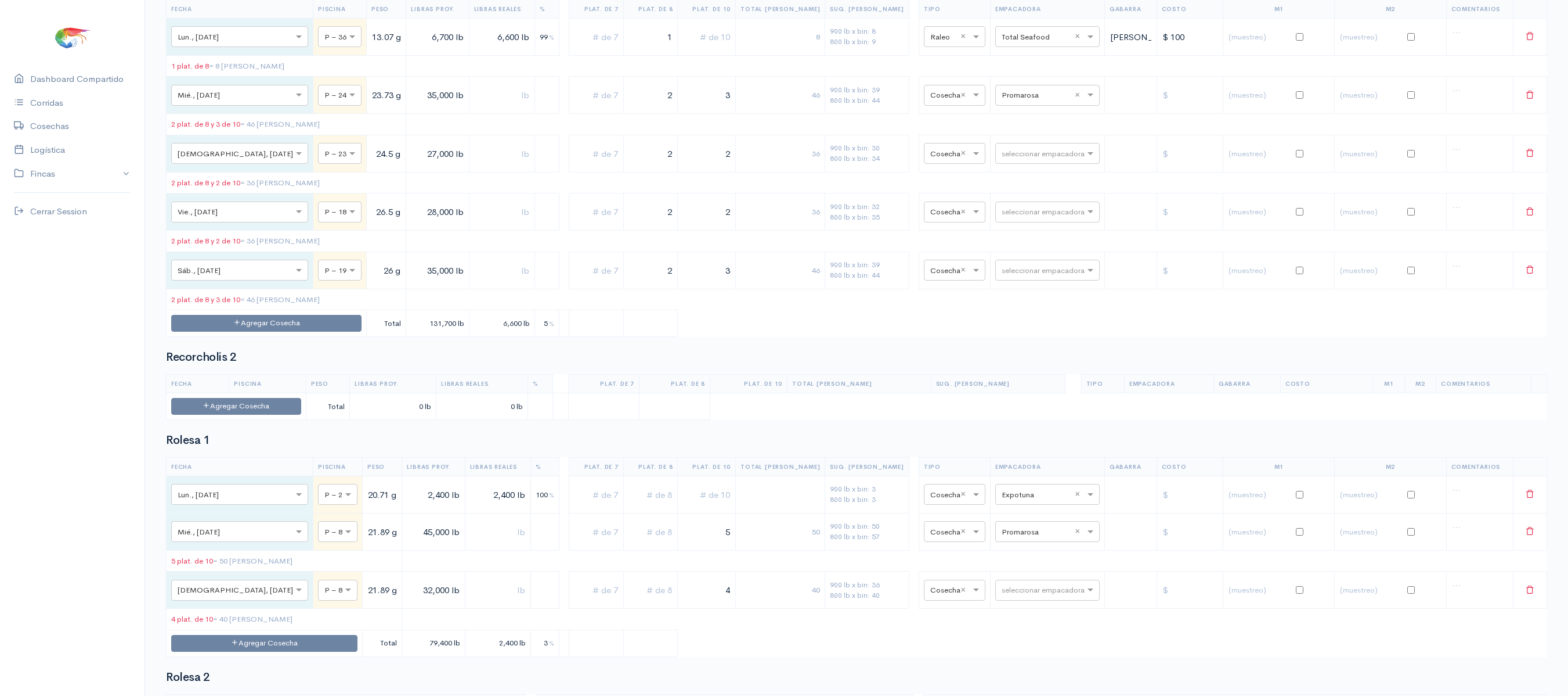
scroll to position [2154, 0]
drag, startPoint x: 668, startPoint y: 171, endPoint x: 778, endPoint y: 172, distance: 110.0
click at [778, 113] on tr "× Mié., [DATE] × P – 24 23.73 g 35,000 lb 2 3 46 900 lb x bin: 39 800 lb x bin:…" at bounding box center [857, 94] width 1381 height 37
drag, startPoint x: 693, startPoint y: 171, endPoint x: 853, endPoint y: 166, distance: 160.1
click at [853, 113] on tr "× Mié., [DATE] × P – 24 23.73 g 35,000 lb 3 30 900 lb x bin: 39 800 lb x bin: 4…" at bounding box center [857, 94] width 1381 height 37
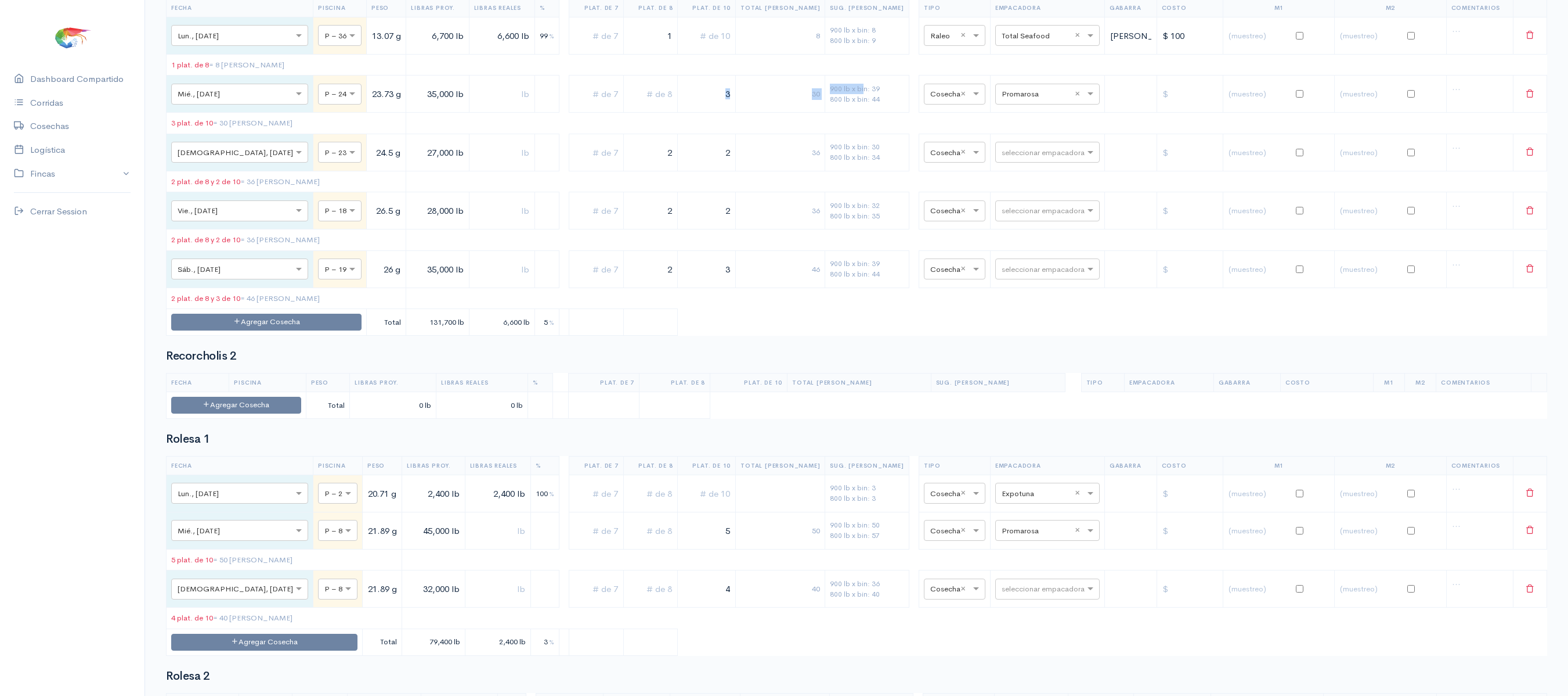
click at [736, 113] on td "3" at bounding box center [707, 94] width 58 height 37
drag, startPoint x: 755, startPoint y: 175, endPoint x: 791, endPoint y: 172, distance: 36.1
click at [791, 113] on tr "× Mié., [DATE] × P – 24 23.73 g 35,000 lb 3 30 900 lb x bin: 39 800 lb x bin: 4…" at bounding box center [857, 94] width 1381 height 37
drag, startPoint x: 734, startPoint y: 178, endPoint x: 796, endPoint y: 168, distance: 62.8
click at [796, 113] on tr "× Mié., [DATE] × P – 24 23.73 g 35,000 lb 3 30 900 lb x bin: 39 800 lb x bin: 4…" at bounding box center [857, 94] width 1381 height 37
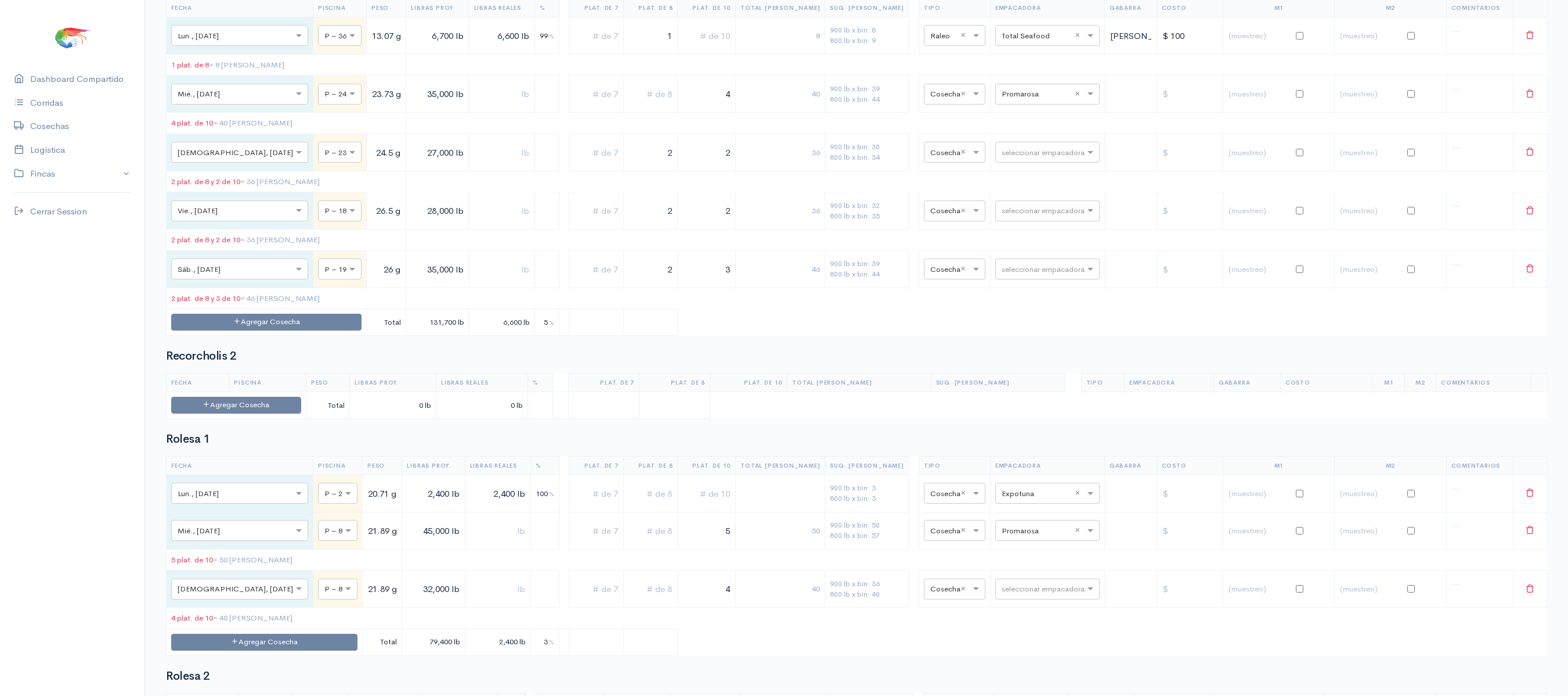
type input "4"
click at [796, 113] on td "40" at bounding box center [781, 94] width 89 height 37
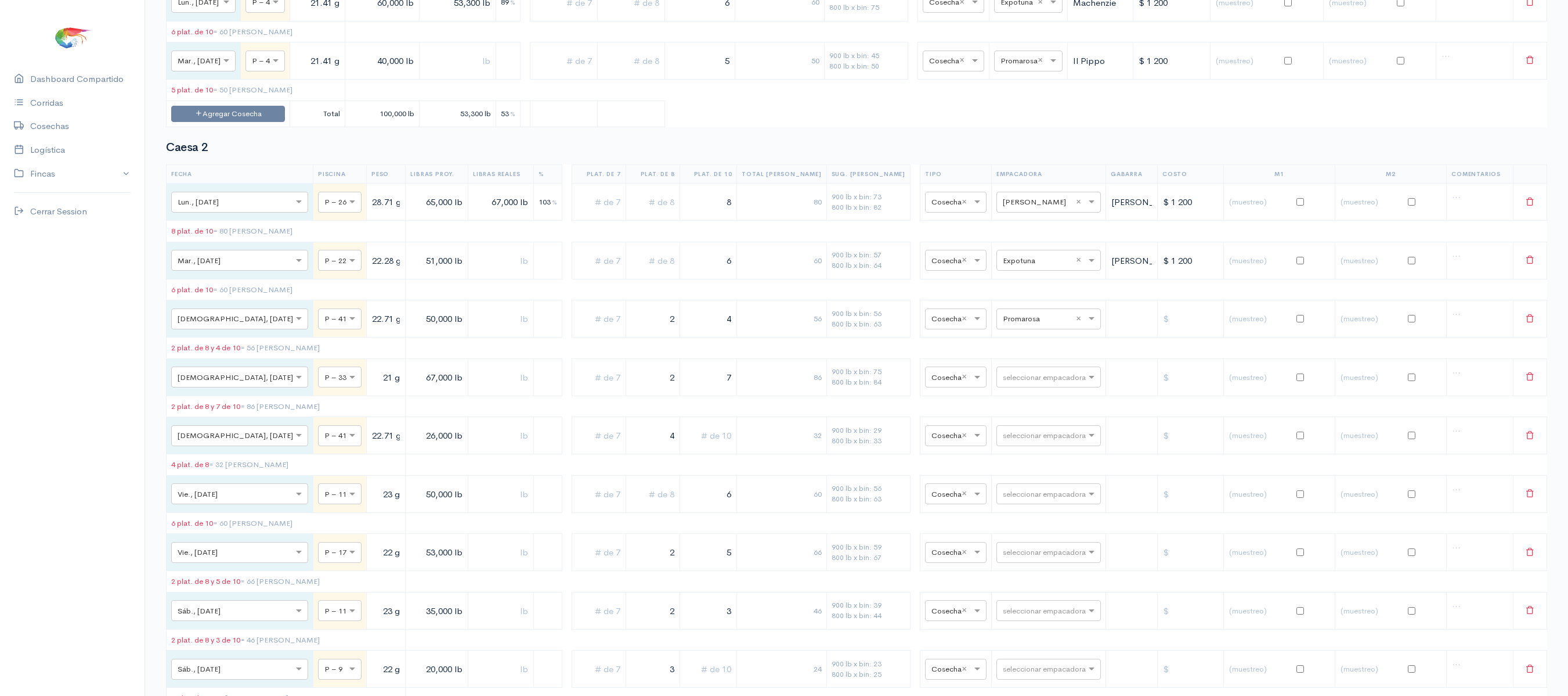
scroll to position [0, 0]
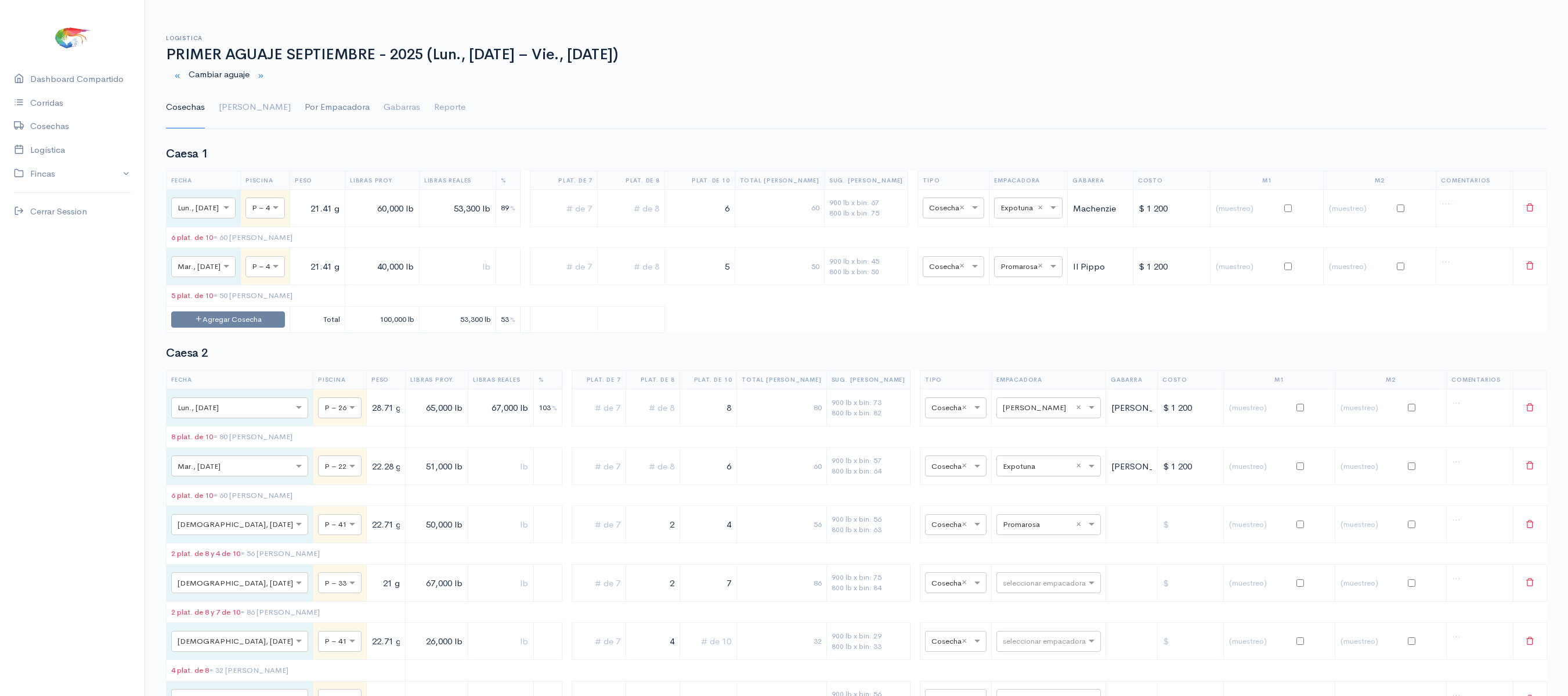
click at [305, 106] on link "Por Empacadora" at bounding box center [337, 107] width 65 height 42
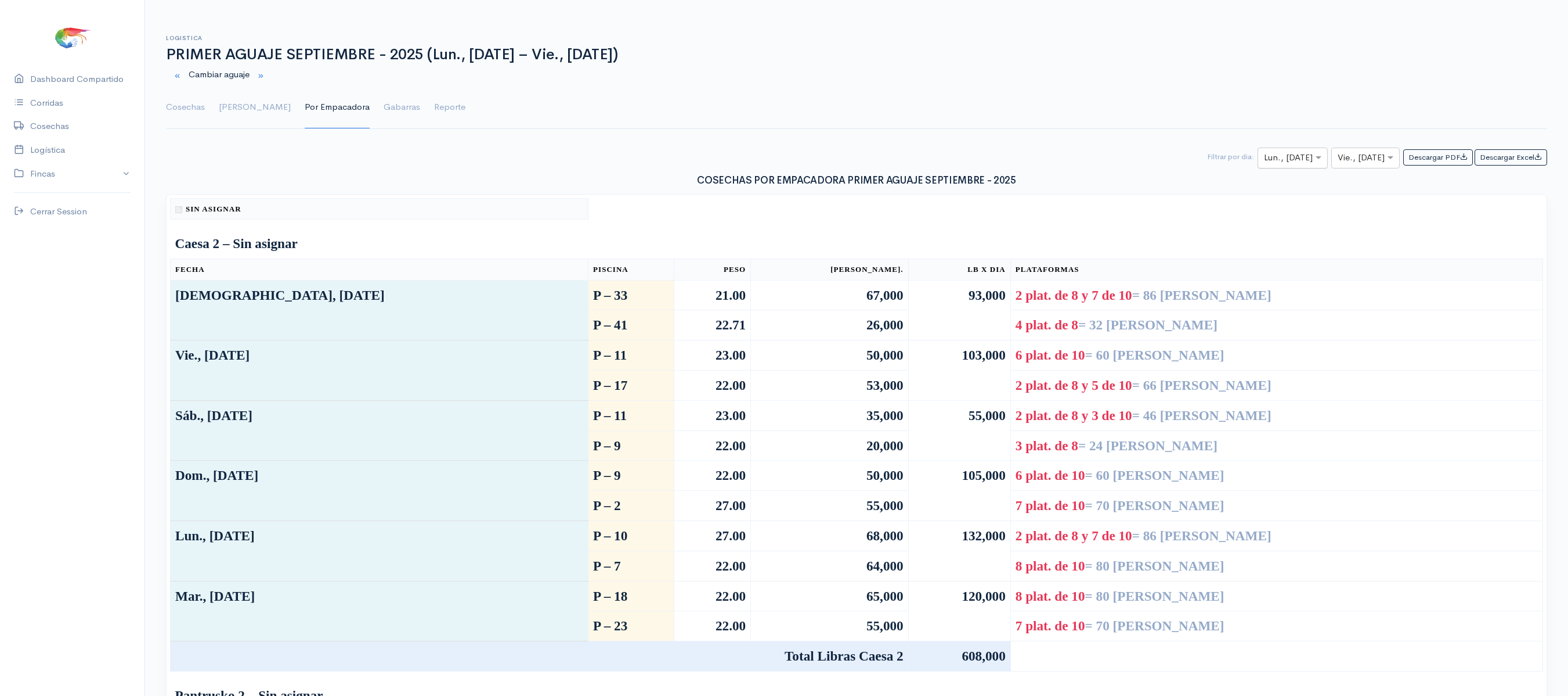
click at [1293, 165] on div at bounding box center [1293, 158] width 69 height 15
type input "17"
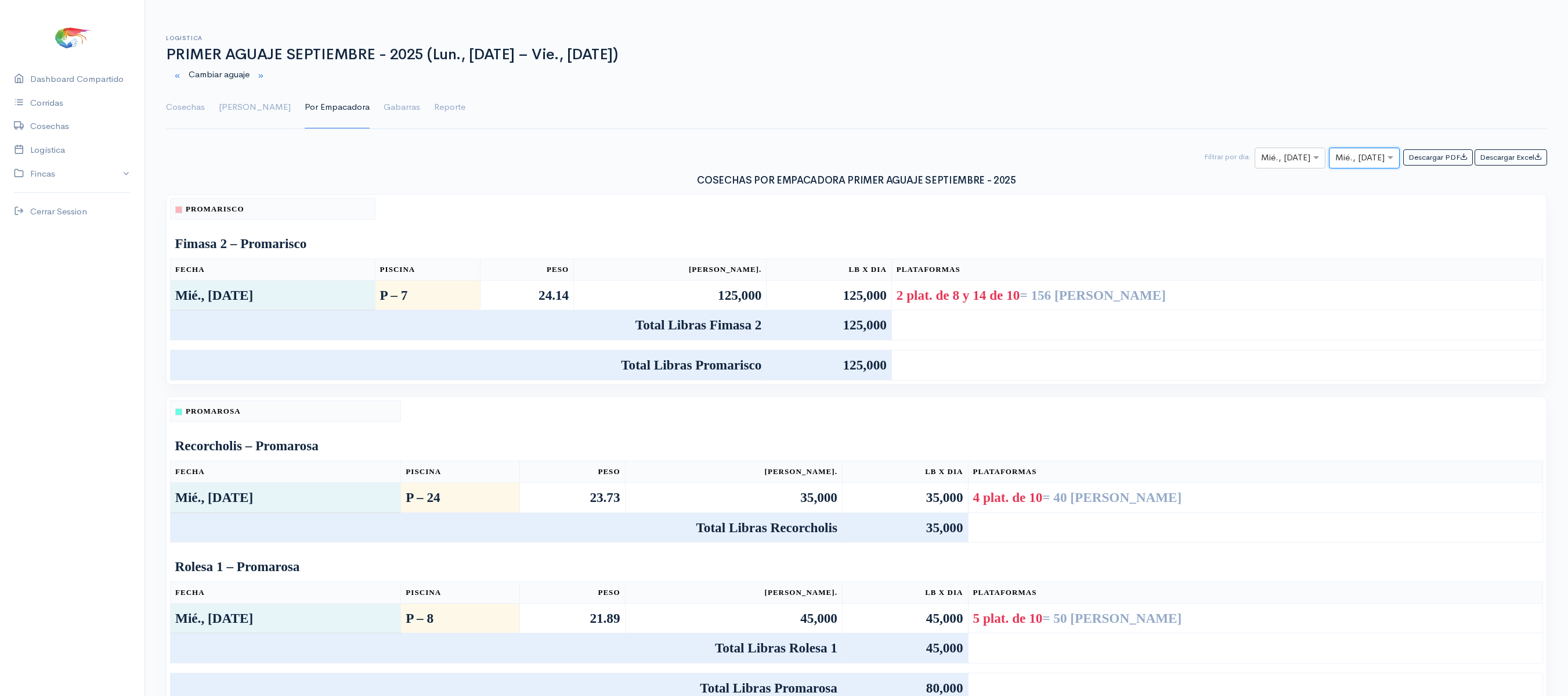
scroll to position [40, 0]
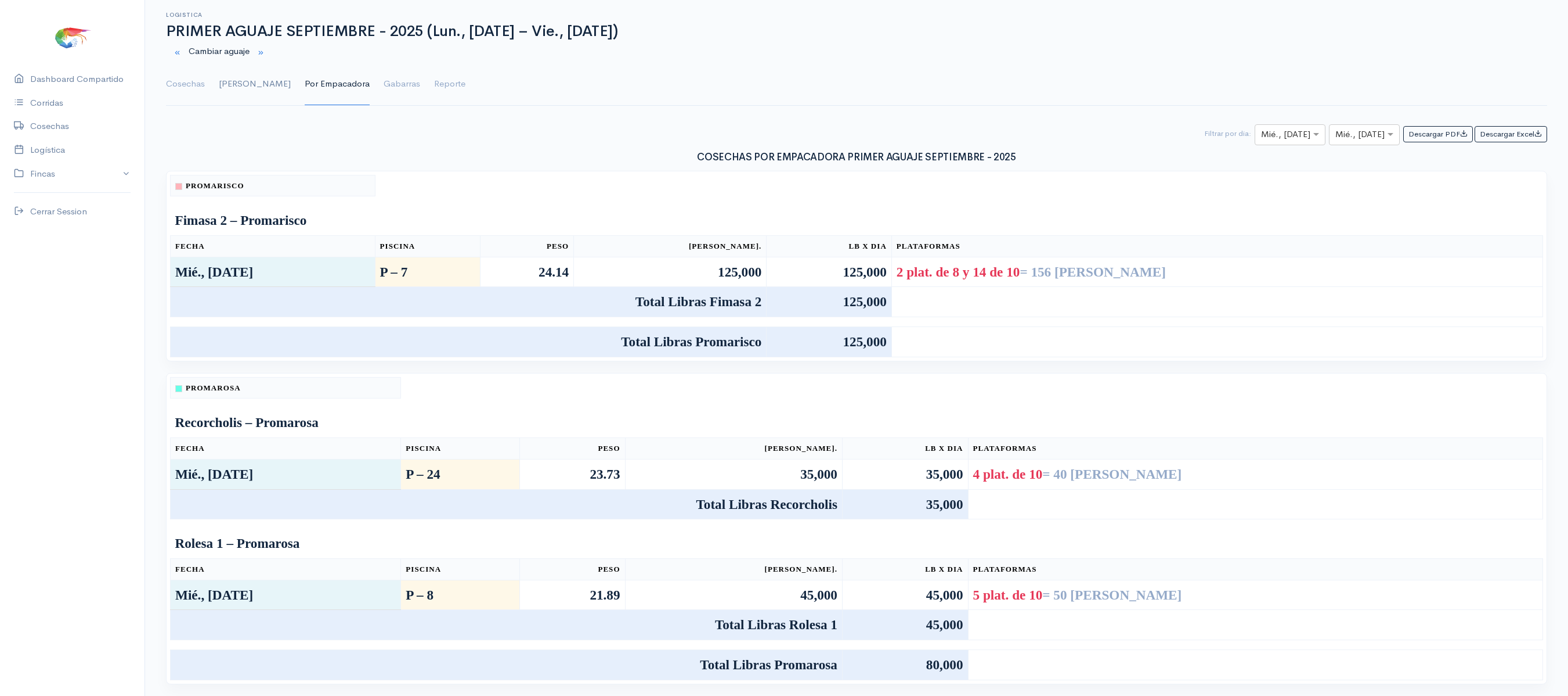
click at [230, 78] on link "[PERSON_NAME]" at bounding box center [255, 84] width 72 height 42
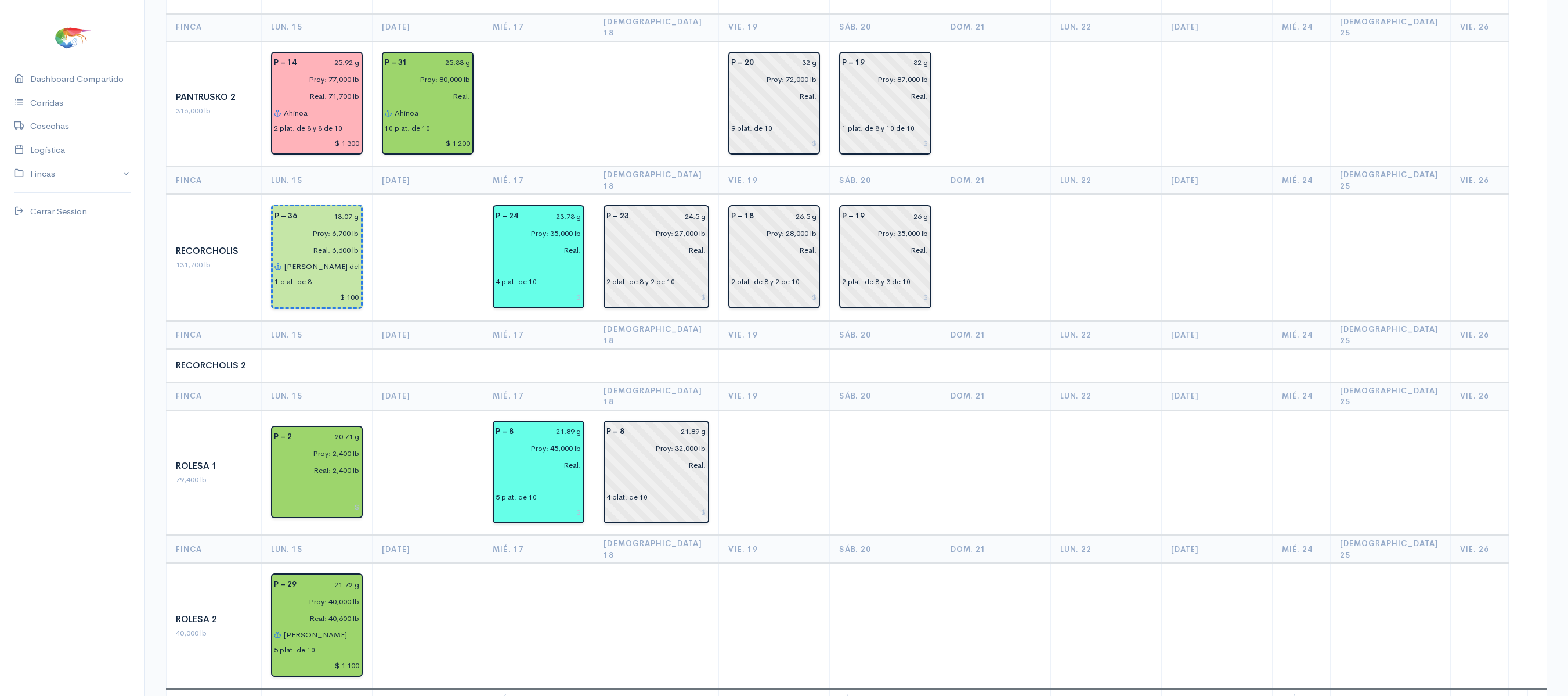
scroll to position [1072, 0]
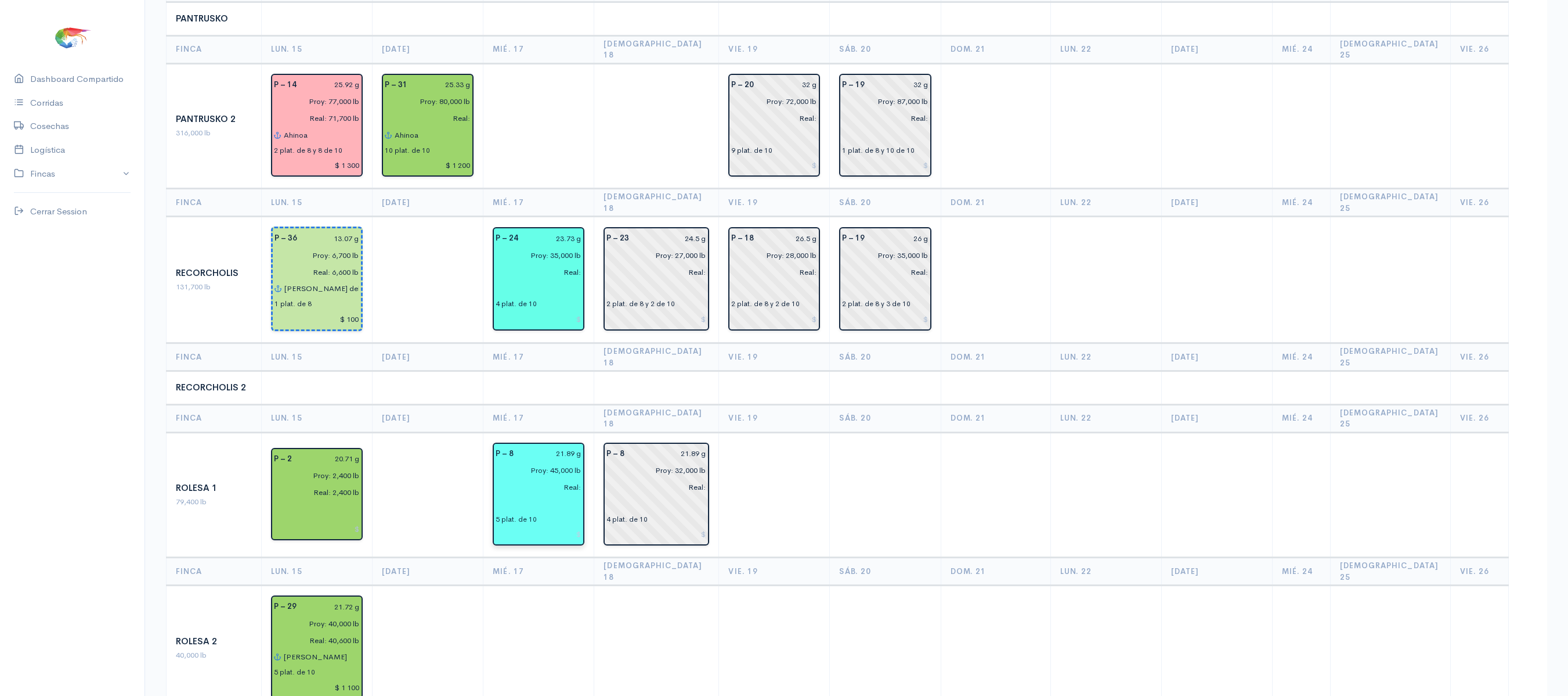
click at [540, 496] on input "text" at bounding box center [538, 504] width 86 height 16
click at [523, 281] on input "text" at bounding box center [538, 289] width 86 height 16
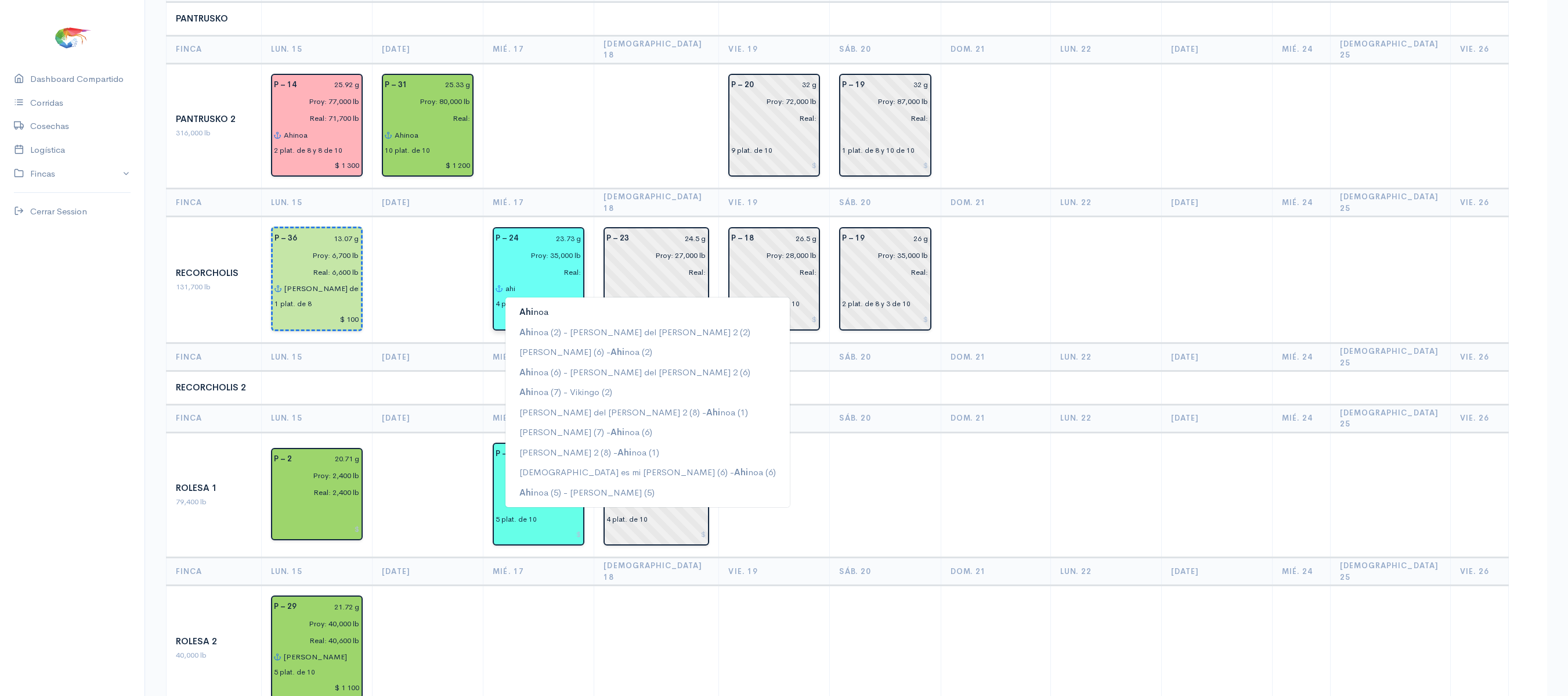
click at [539, 302] on button "Ahi noa" at bounding box center [648, 311] width 284 height 20
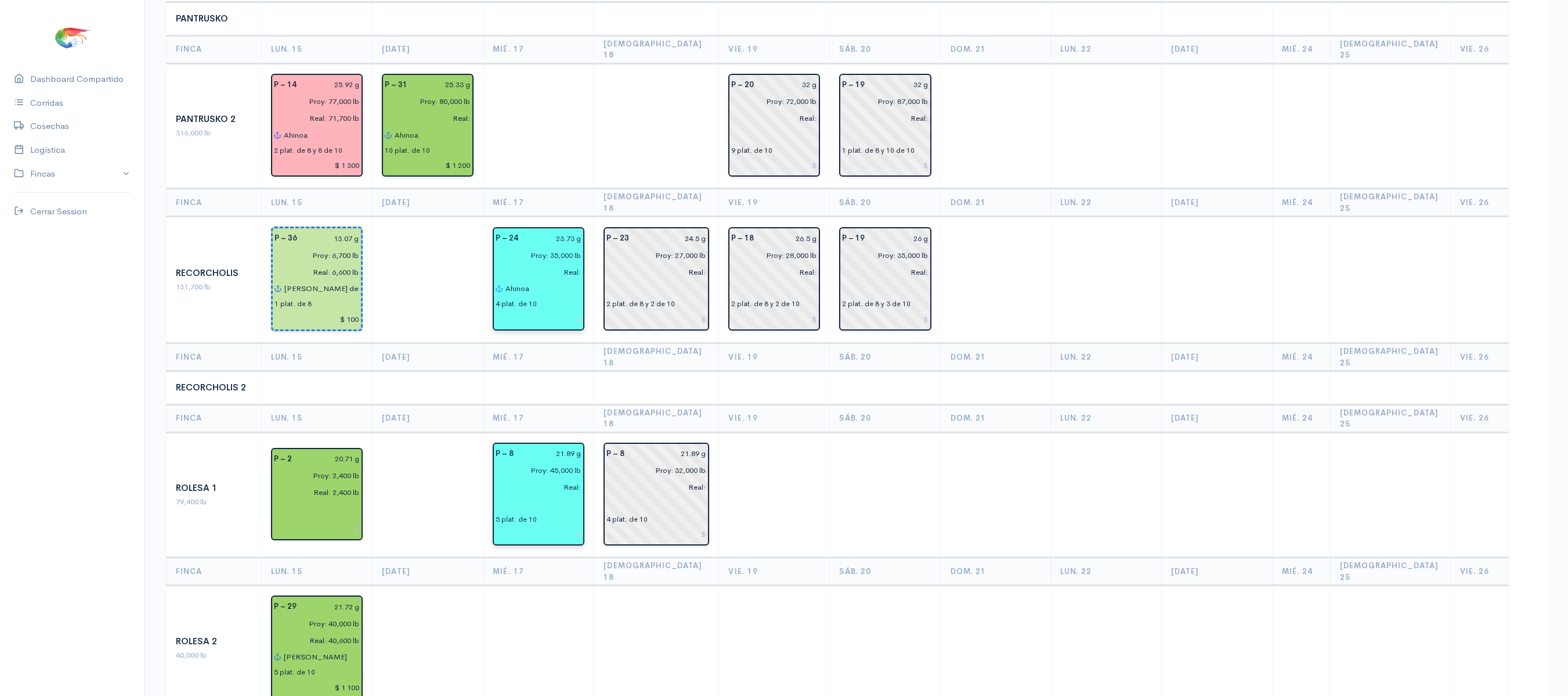
type input "Ahinoa"
click at [522, 496] on input "text" at bounding box center [538, 504] width 86 height 16
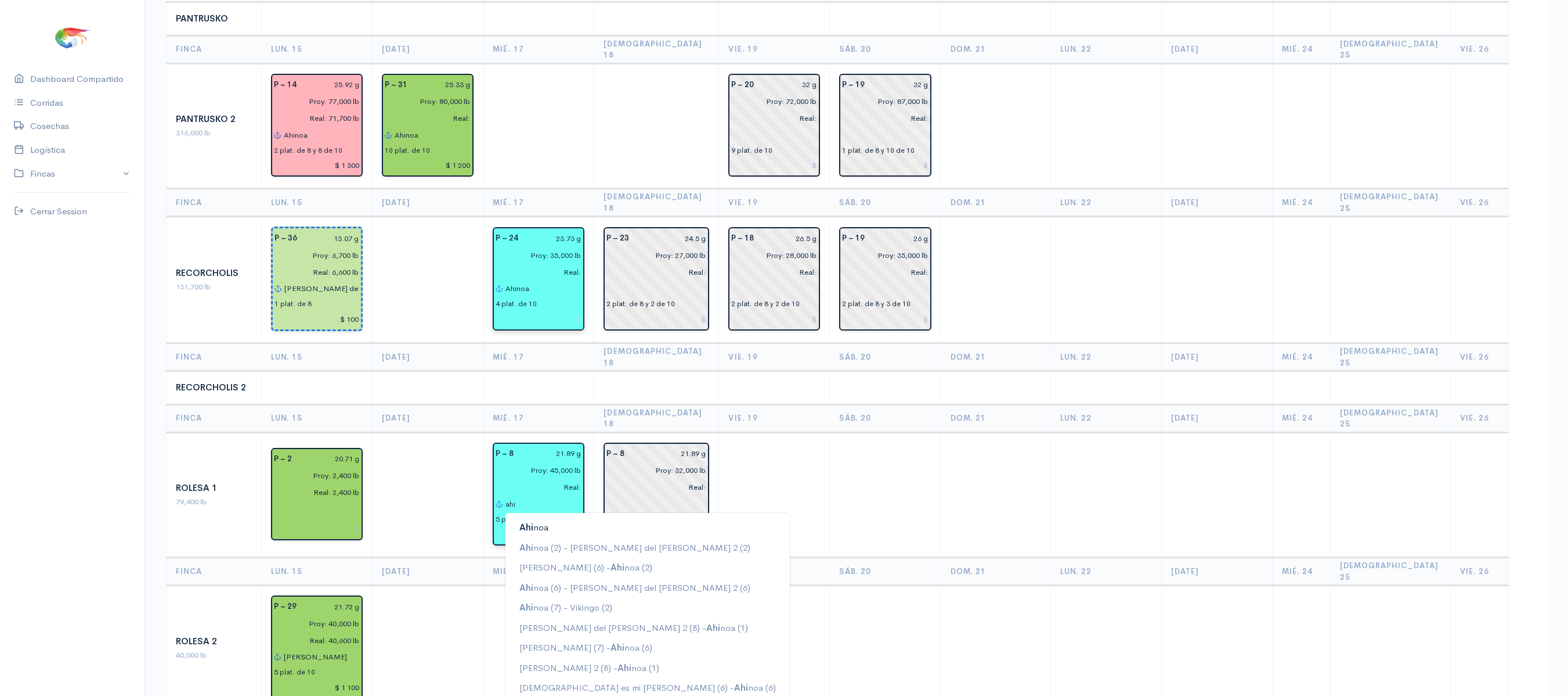
click at [537, 517] on button "Ahi noa" at bounding box center [648, 527] width 284 height 20
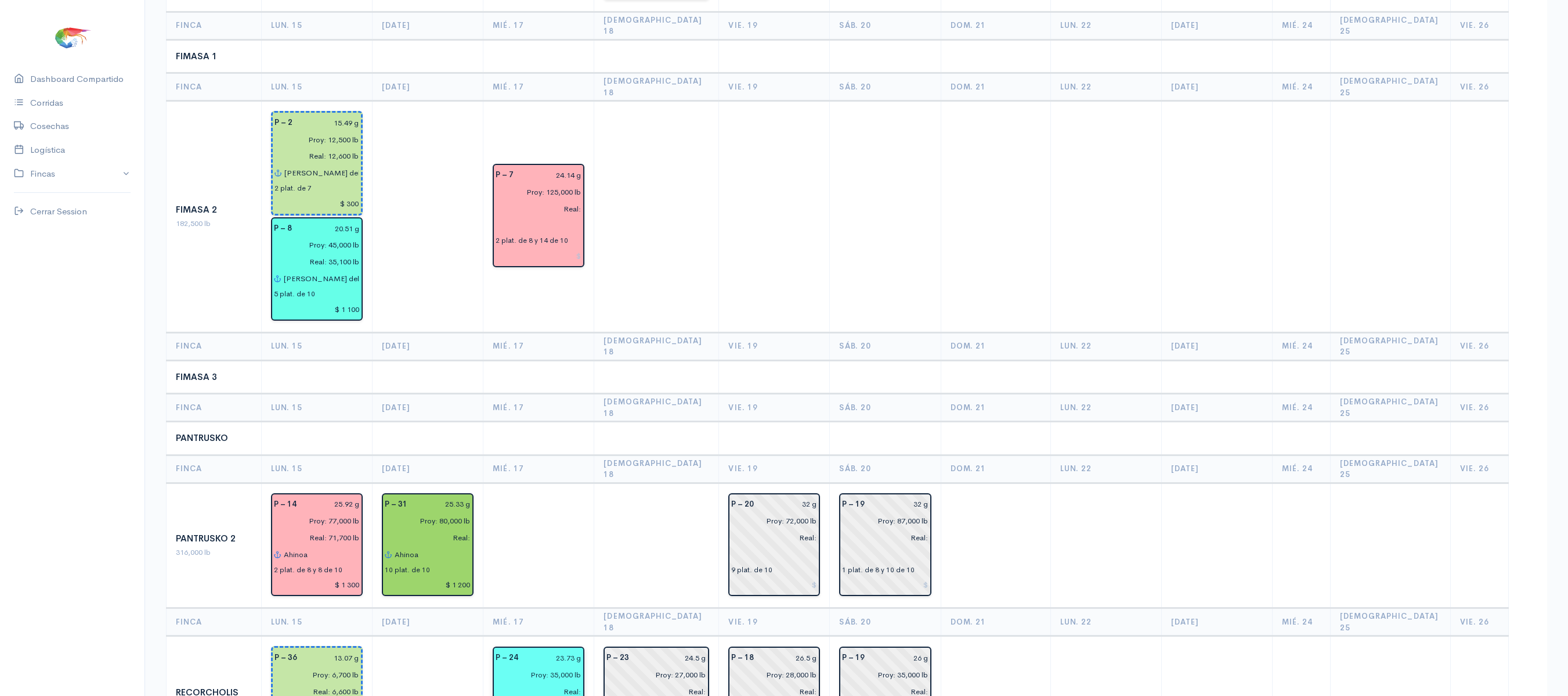
scroll to position [652, 0]
type input "Ahinoa (4) - [PERSON_NAME] del [PERSON_NAME] 2 (1)"
click at [533, 218] on input "text" at bounding box center [538, 226] width 86 height 16
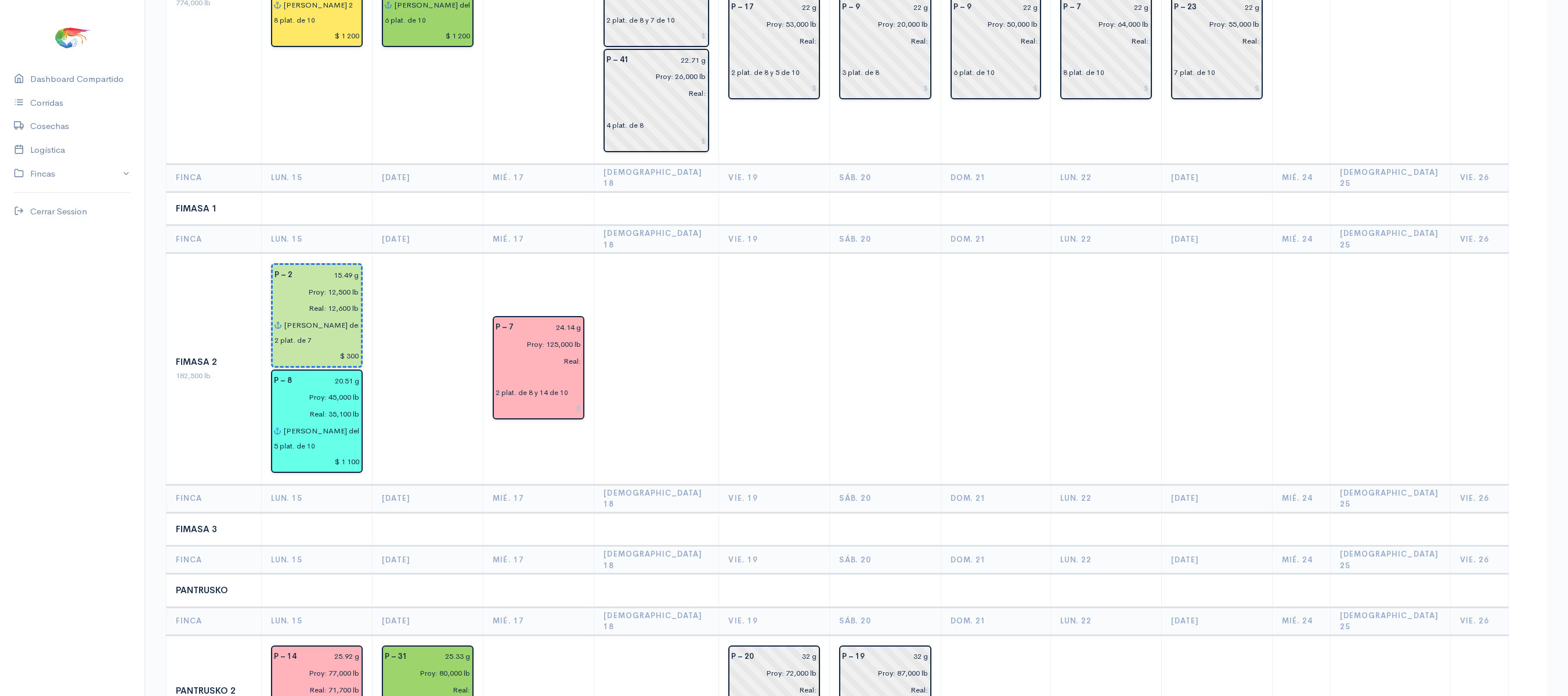
scroll to position [516, 0]
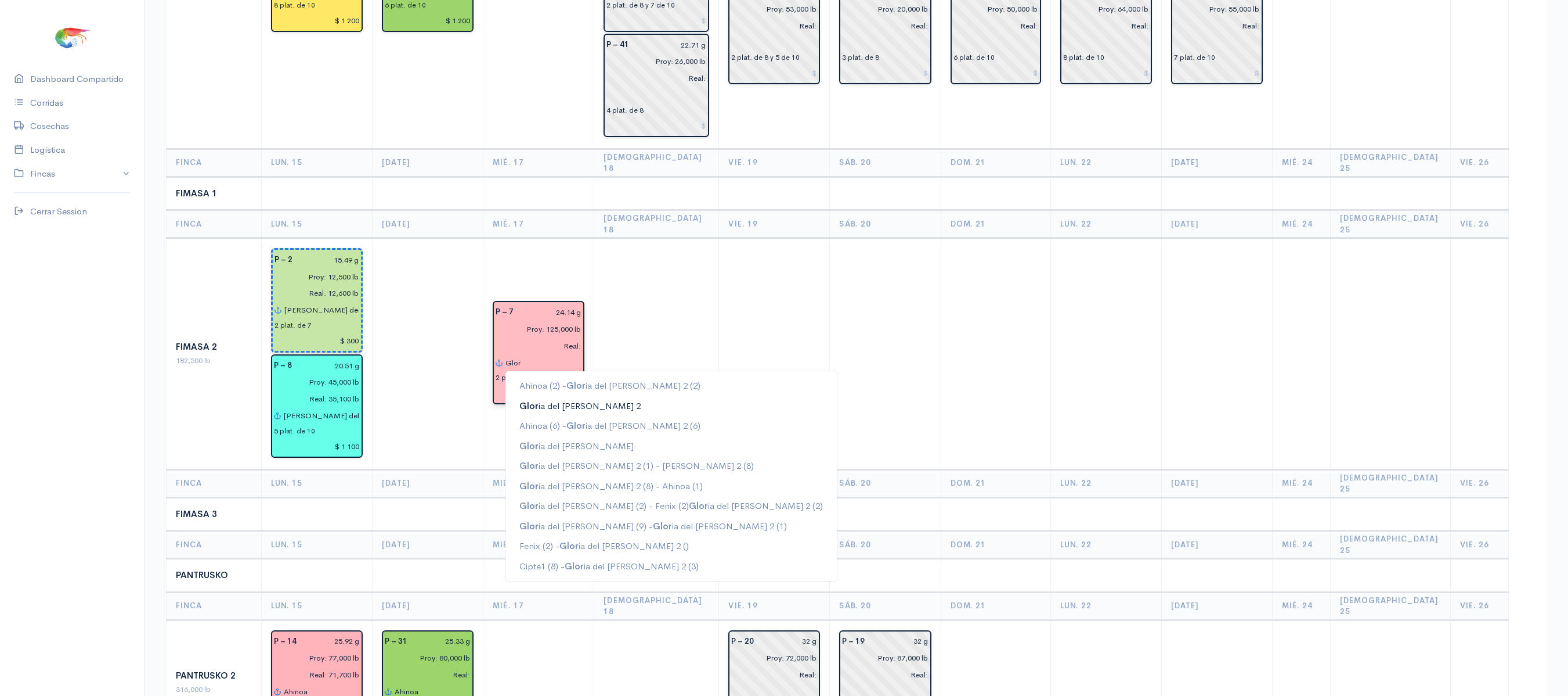
click at [595, 400] on ngb-highlight "Glor ia del [PERSON_NAME] 2" at bounding box center [580, 406] width 121 height 11
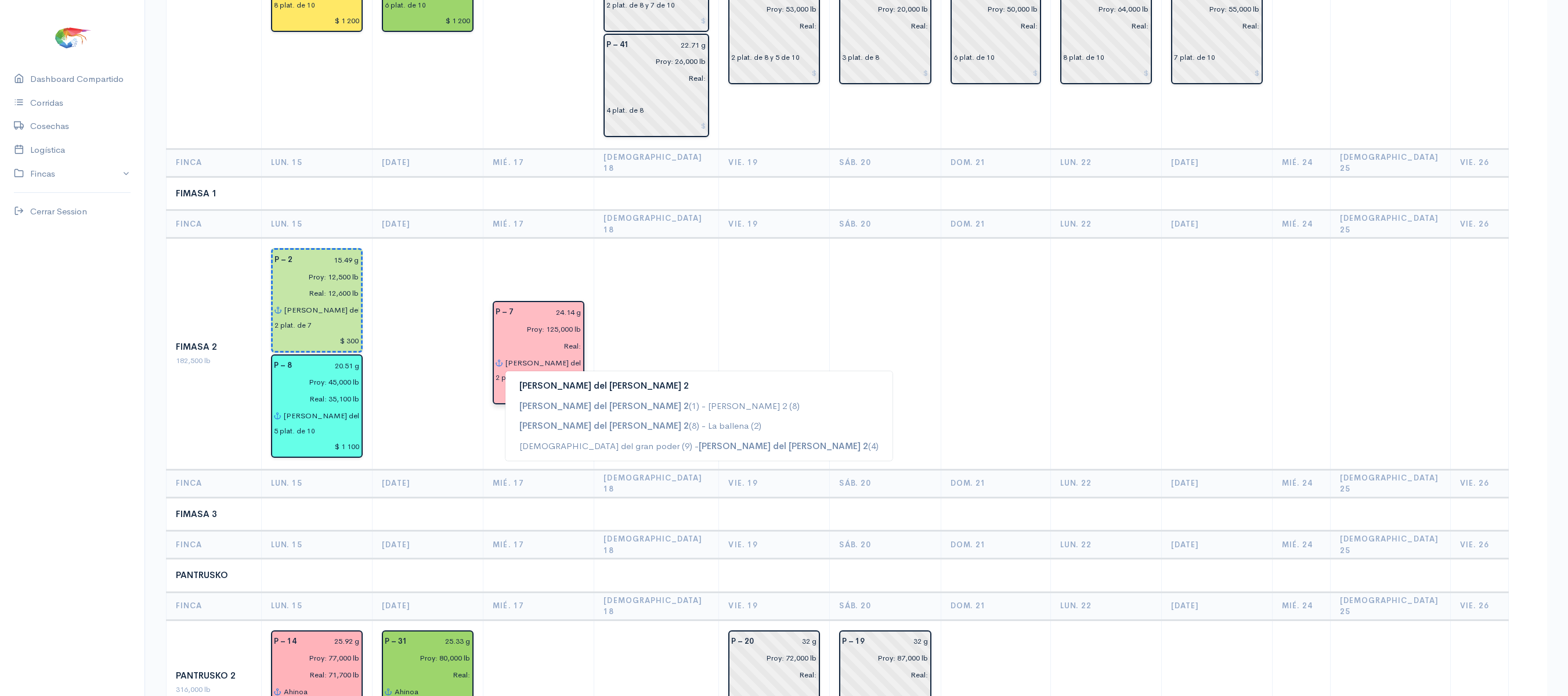
click at [604, 376] on button "[PERSON_NAME] del [PERSON_NAME] 2" at bounding box center [699, 386] width 387 height 20
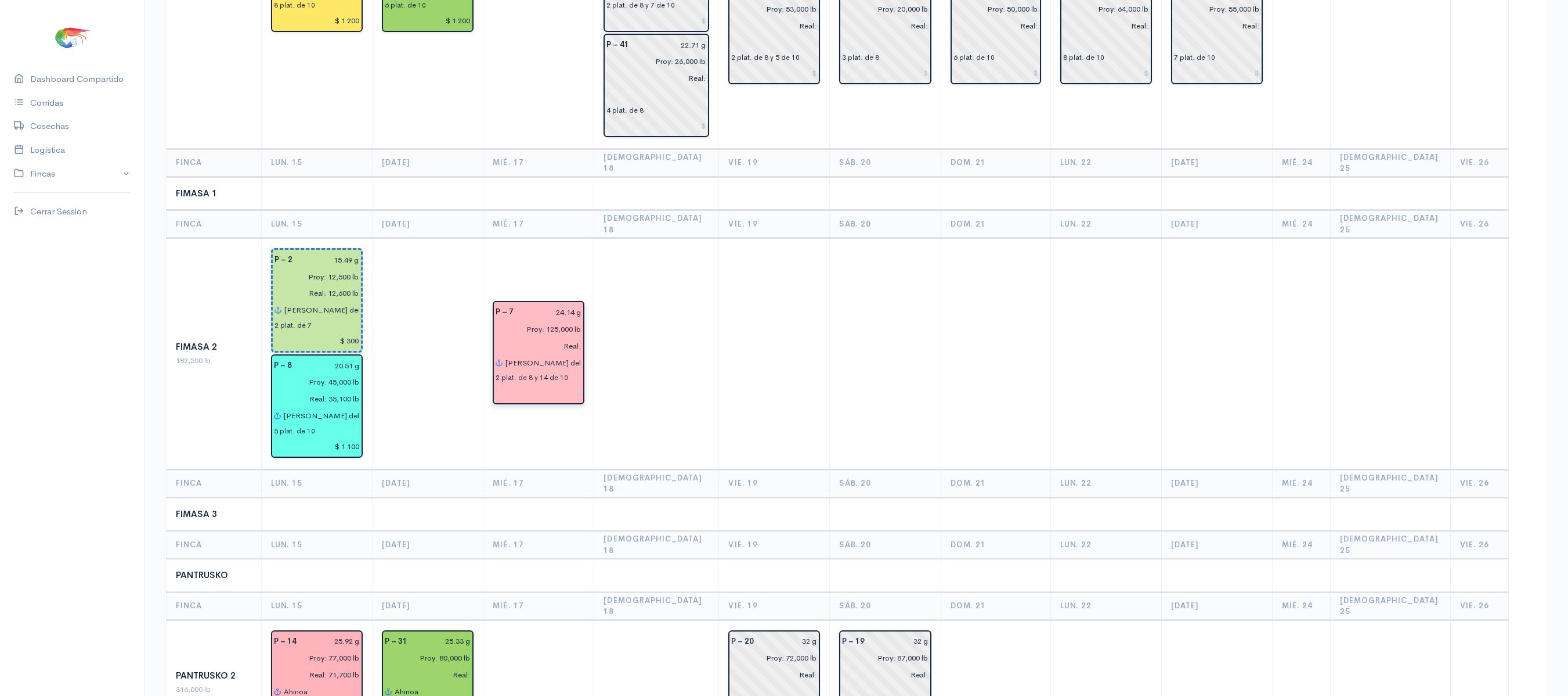
click at [594, 332] on td "P – 7 24.14 g Proy: 125,000 lb Real: [PERSON_NAME] del [PERSON_NAME] 2 2 plat. …" at bounding box center [539, 354] width 111 height 231
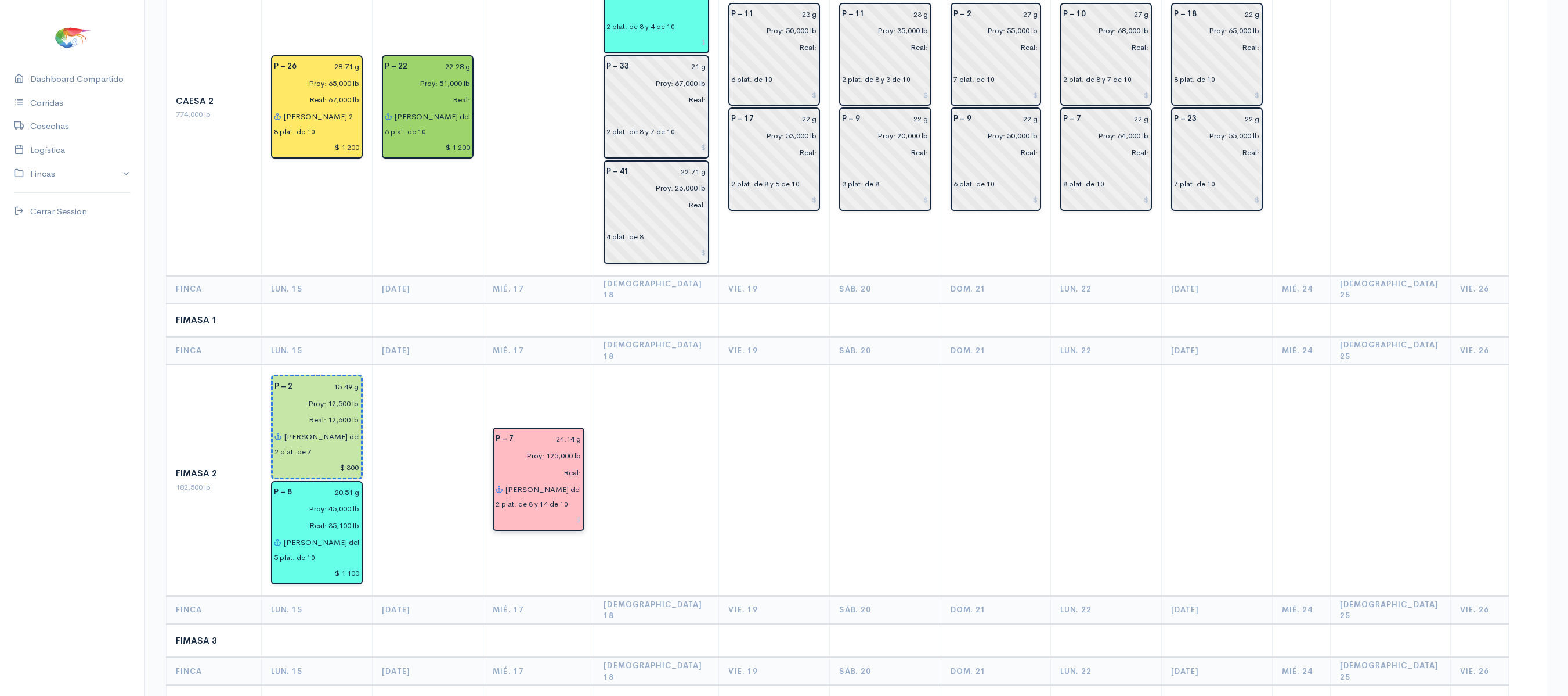
scroll to position [388, 0]
click at [578, 482] on input "[PERSON_NAME] del [PERSON_NAME] 2" at bounding box center [543, 490] width 76 height 16
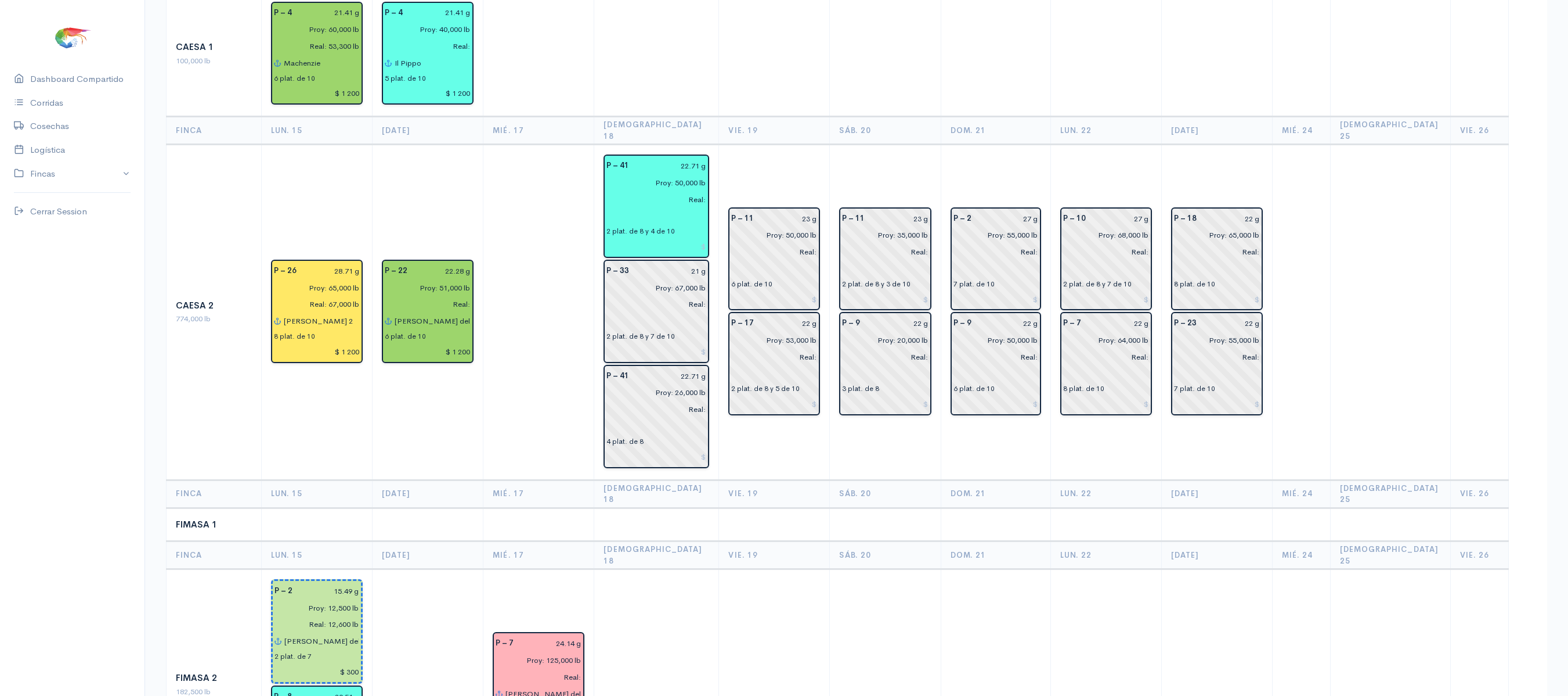
scroll to position [0, 0]
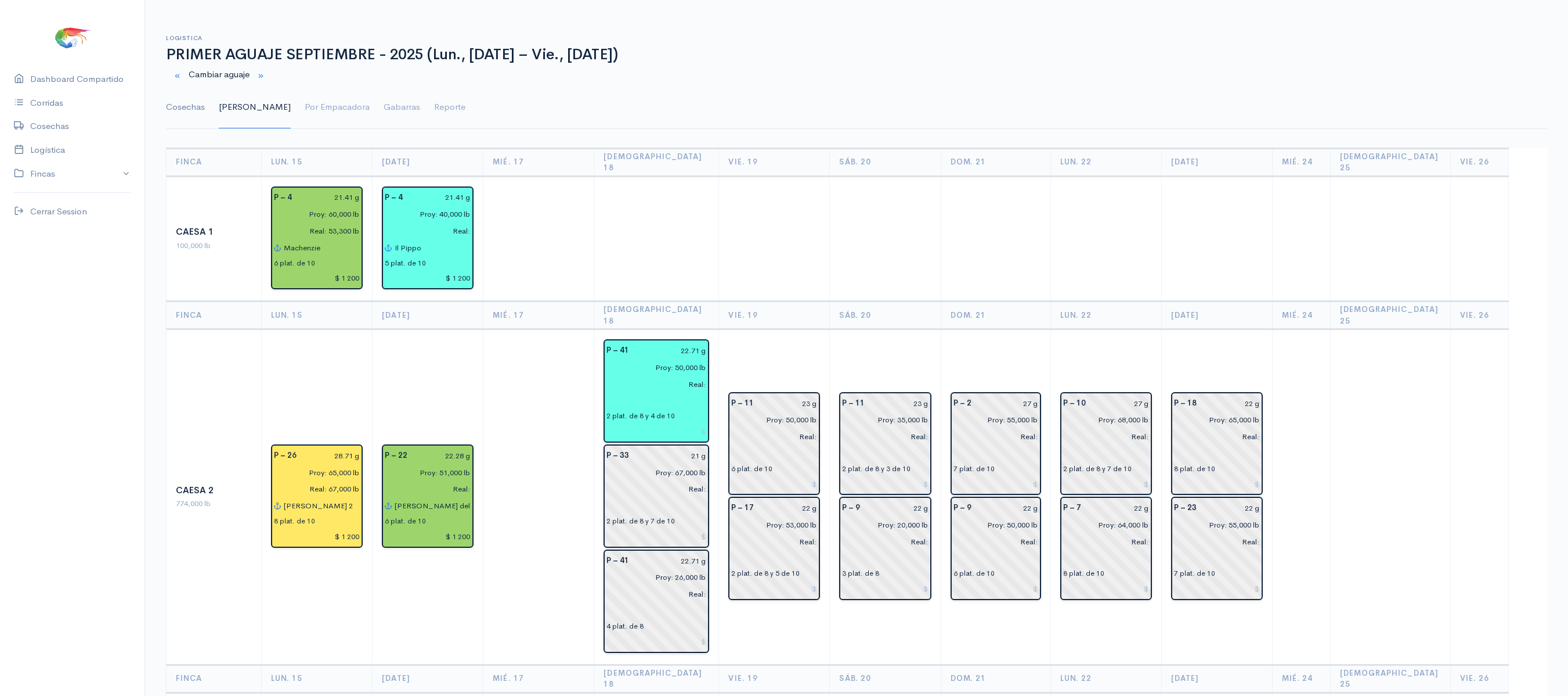
type input "[PERSON_NAME] del [PERSON_NAME] 2 (7)"
click at [172, 102] on link "Cosechas" at bounding box center [185, 107] width 39 height 42
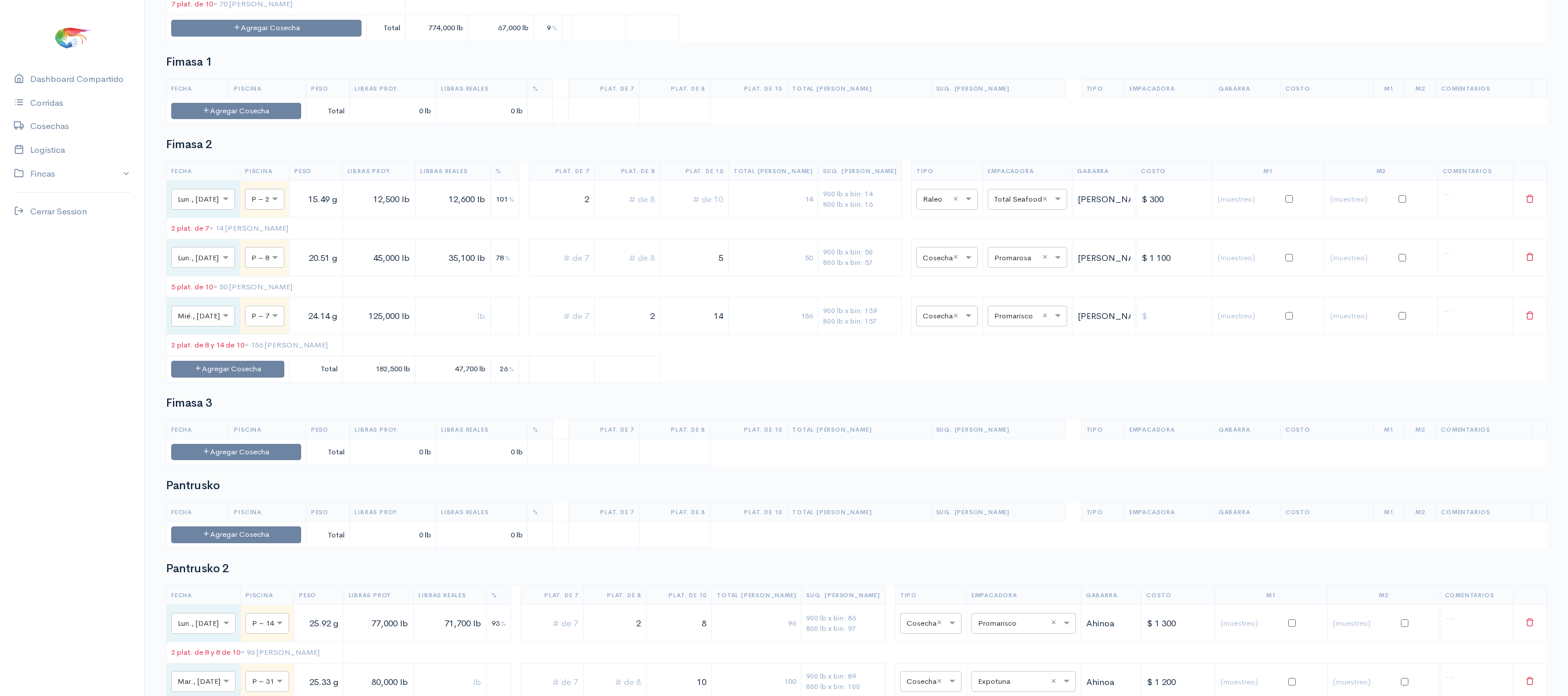
scroll to position [1251, 0]
drag, startPoint x: 750, startPoint y: 363, endPoint x: 849, endPoint y: 374, distance: 99.6
click at [849, 334] on tr "× Mié., [DATE] × P – 7 24.14 g 125,000 lb 2 14 156 900 lb x bin: 139 800 lb x b…" at bounding box center [857, 315] width 1381 height 37
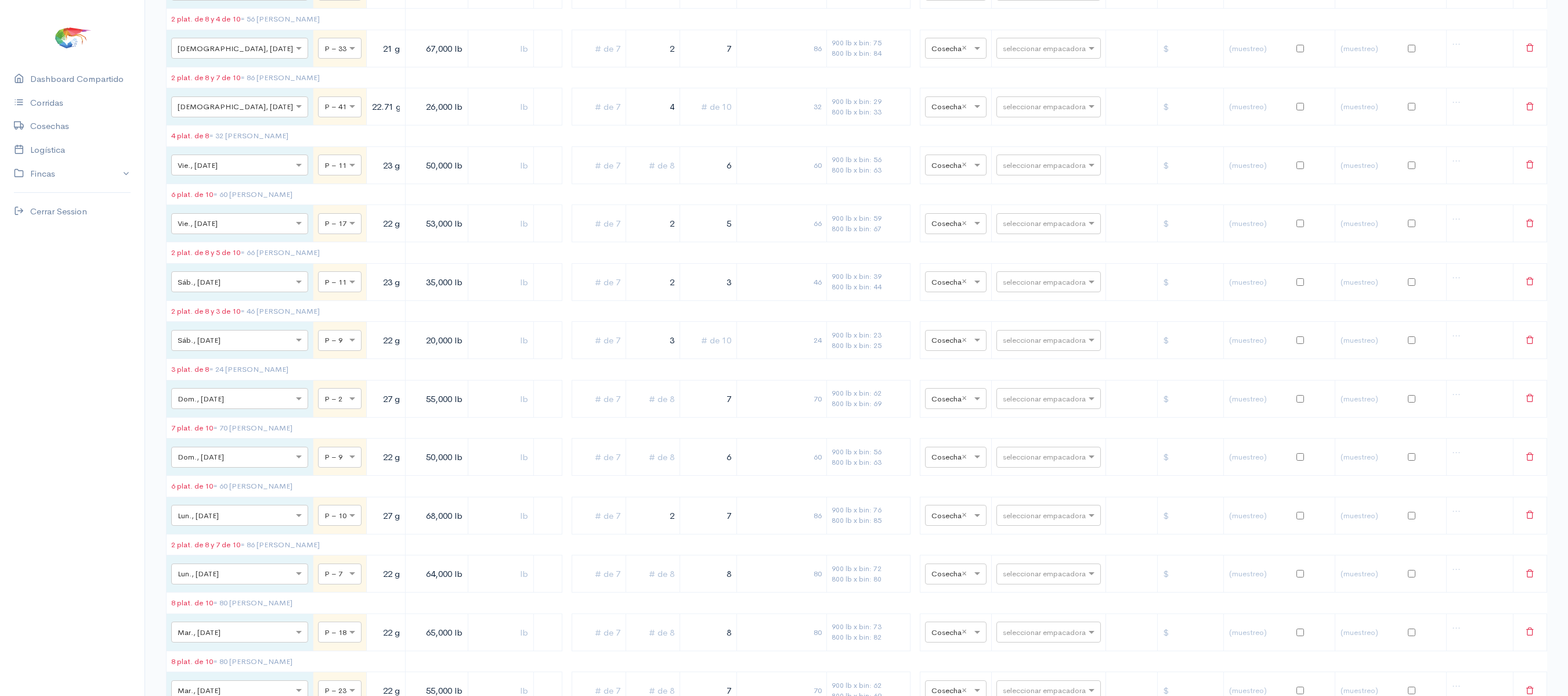
scroll to position [0, 0]
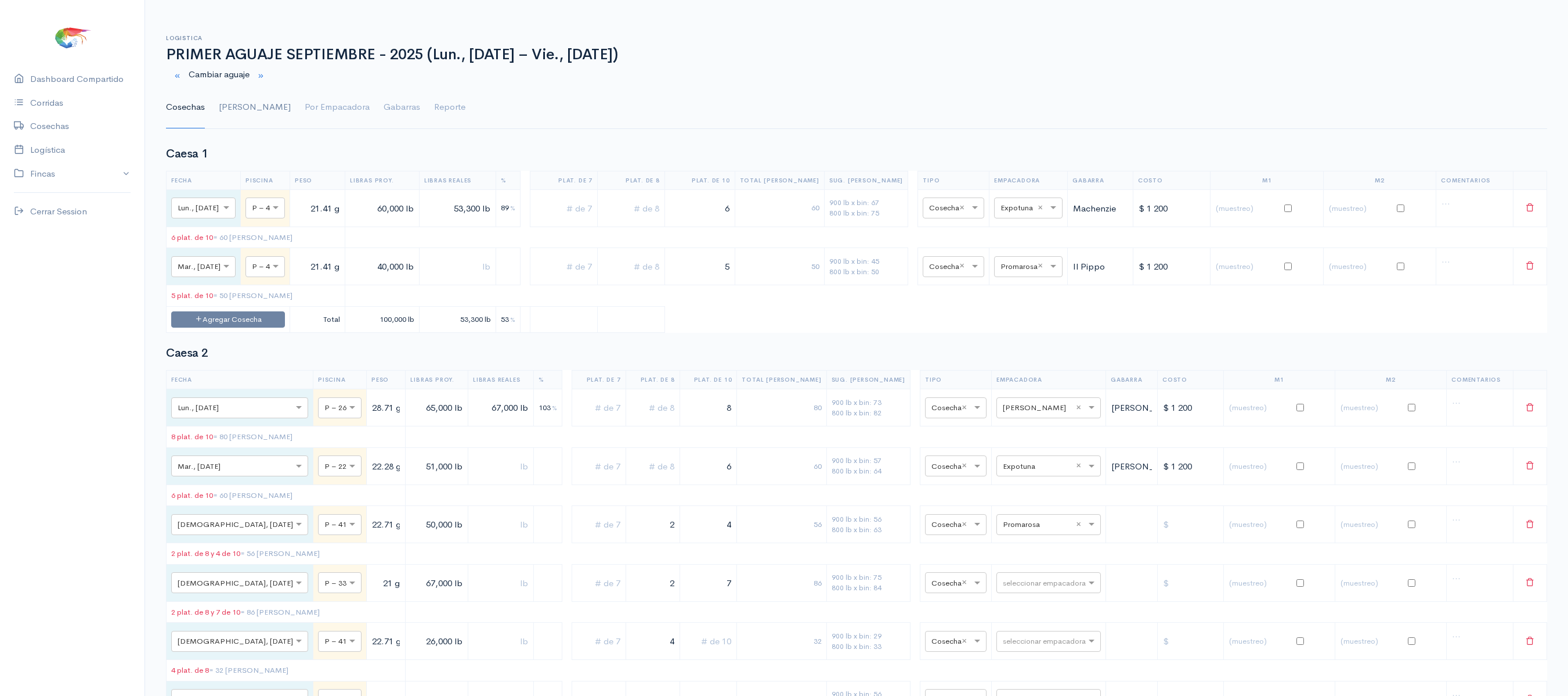
type input "13"
click at [235, 105] on link "[PERSON_NAME]" at bounding box center [255, 107] width 72 height 42
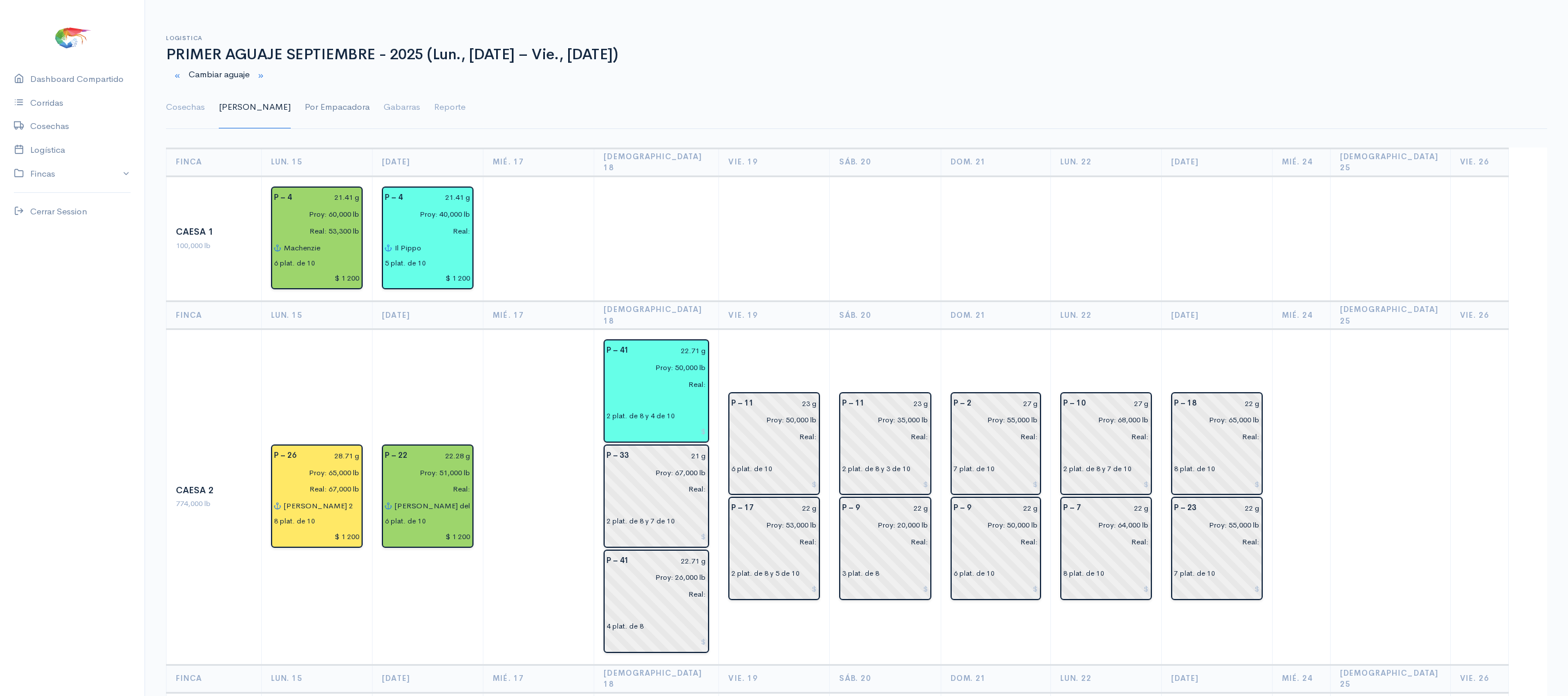
click at [305, 116] on link "Por Empacadora" at bounding box center [337, 107] width 65 height 42
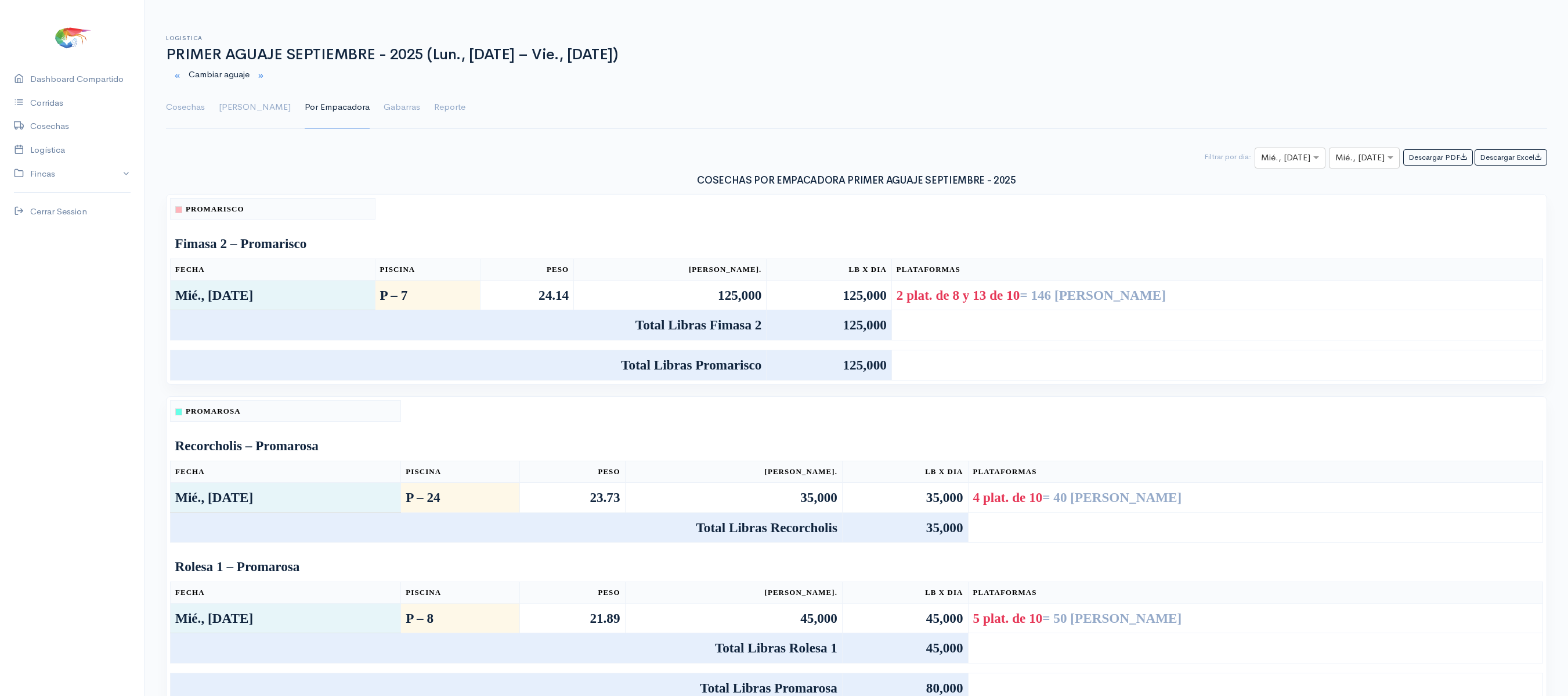
scroll to position [40, 0]
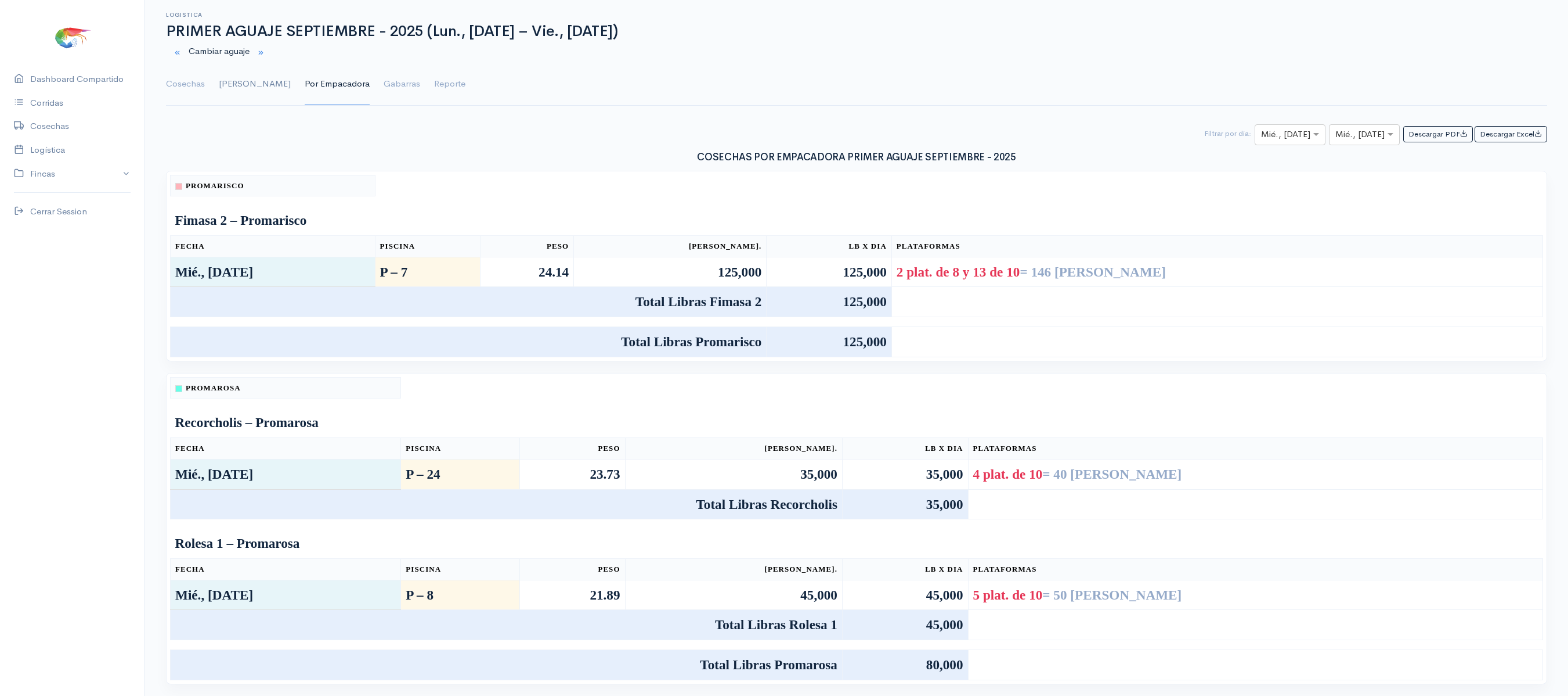
click at [236, 75] on link "[PERSON_NAME]" at bounding box center [255, 84] width 72 height 42
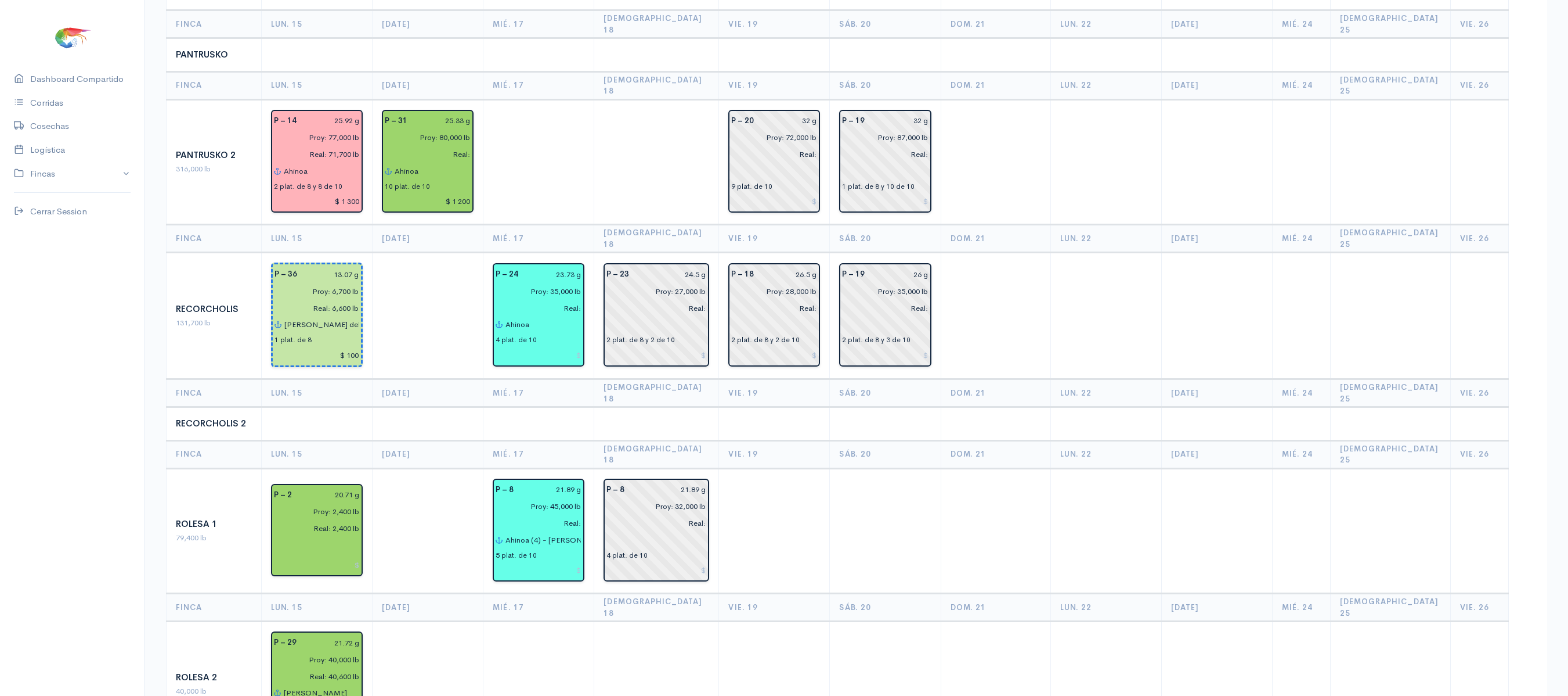
scroll to position [1035, 0]
click at [540, 408] on td at bounding box center [539, 425] width 111 height 34
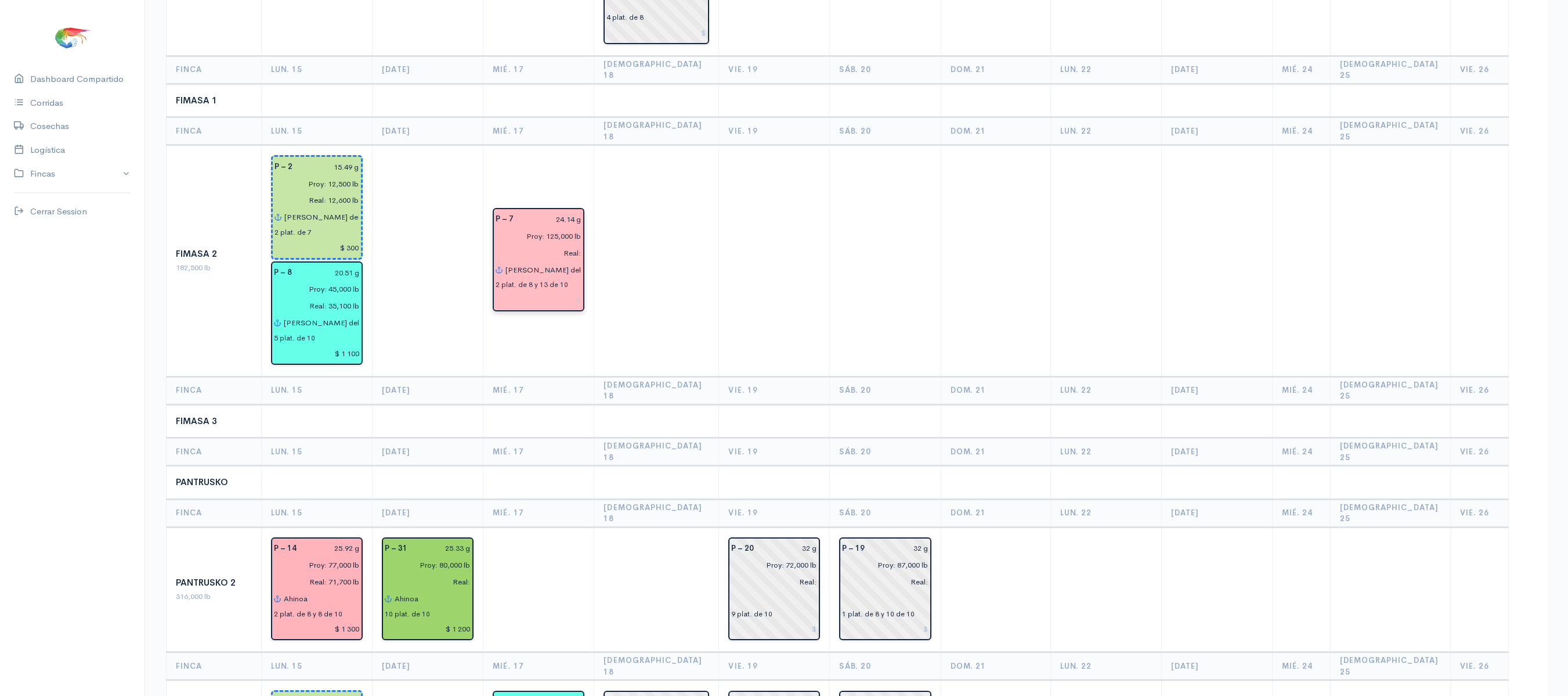
click at [581, 262] on input "[PERSON_NAME] del [PERSON_NAME] 2 (7)" at bounding box center [543, 270] width 76 height 16
type input "[PERSON_NAME] del [PERSON_NAME] 2 (7) - Machenzie (8)"
